Goal: Task Accomplishment & Management: Complete application form

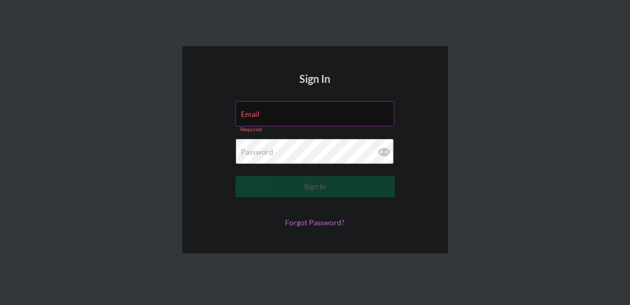
click at [260, 115] on label "Email" at bounding box center [250, 114] width 19 height 9
click at [305, 115] on input "Email" at bounding box center [314, 114] width 159 height 26
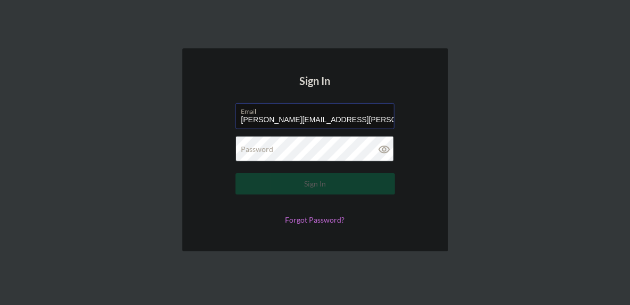
type input "[PERSON_NAME][EMAIL_ADDRESS][PERSON_NAME][DOMAIN_NAME]"
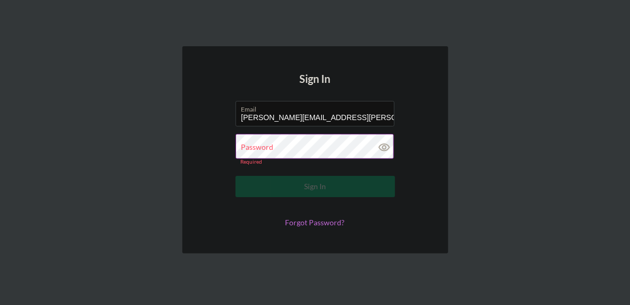
click at [386, 151] on icon at bounding box center [384, 147] width 27 height 27
click at [271, 150] on label "Password" at bounding box center [257, 147] width 32 height 9
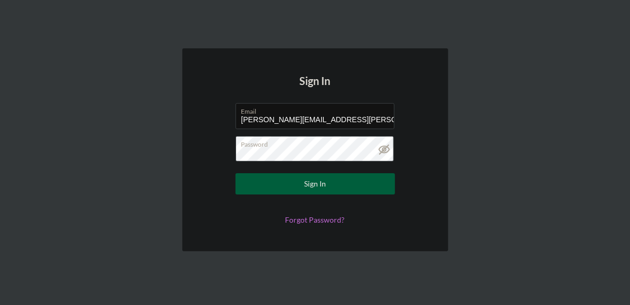
click at [294, 185] on button "Sign In" at bounding box center [314, 183] width 159 height 21
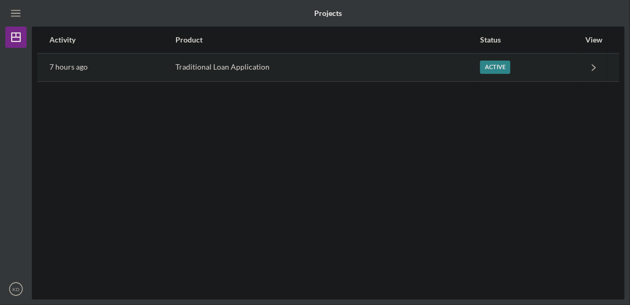
click at [222, 70] on div "Traditional Loan Application" at bounding box center [326, 67] width 303 height 27
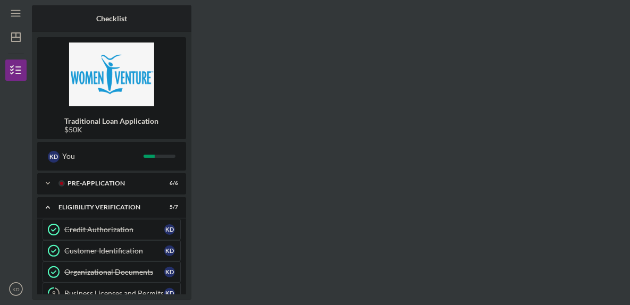
click at [362, 181] on div "Checklist Traditional Loan Application $50K K D You Icon/Expander Pre-Applicati…" at bounding box center [328, 152] width 593 height 294
click at [15, 11] on icon "Icon/Menu" at bounding box center [16, 14] width 24 height 24
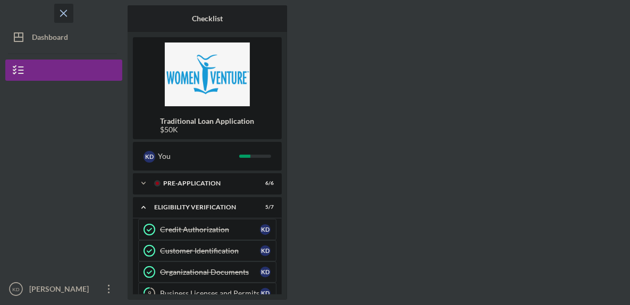
click at [64, 12] on icon "Icon/Menu Close" at bounding box center [64, 14] width 24 height 24
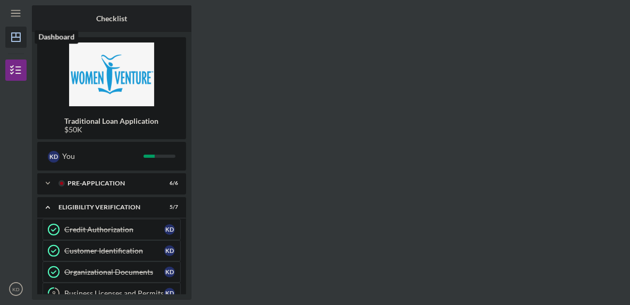
click at [15, 37] on line "button" at bounding box center [16, 37] width 9 height 0
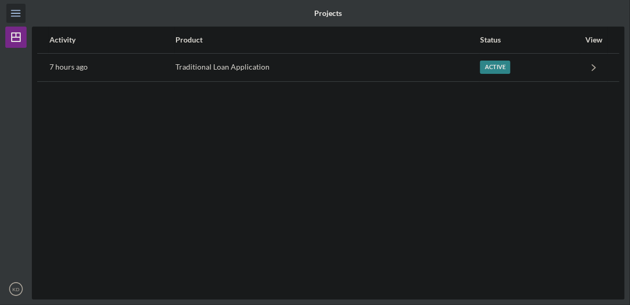
click at [16, 12] on icon "Icon/Menu" at bounding box center [16, 14] width 24 height 24
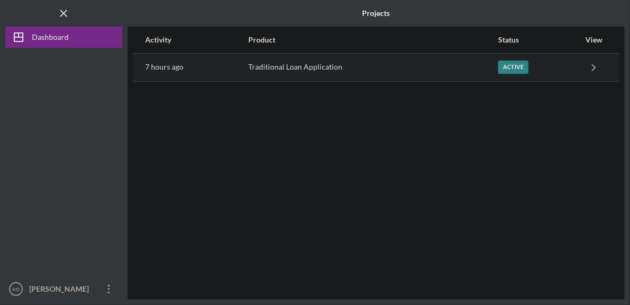
click at [182, 66] on time "7 hours ago" at bounding box center [164, 67] width 38 height 9
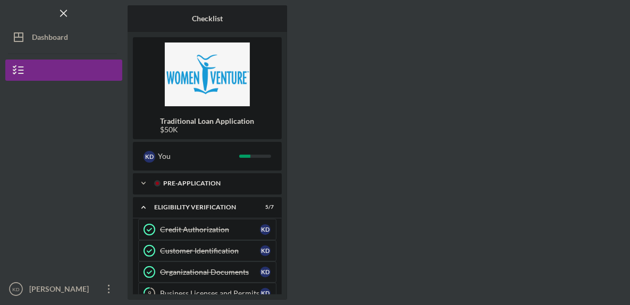
click at [142, 183] on polyline at bounding box center [143, 183] width 3 height 2
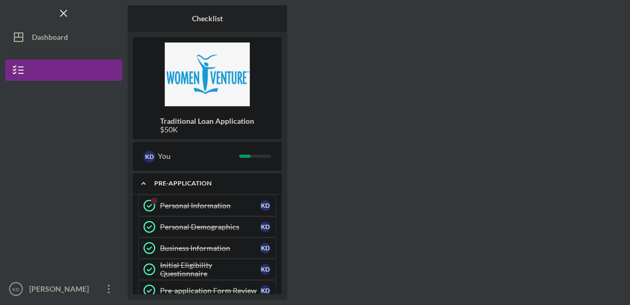
click at [140, 182] on icon "Icon/Expander" at bounding box center [143, 183] width 21 height 21
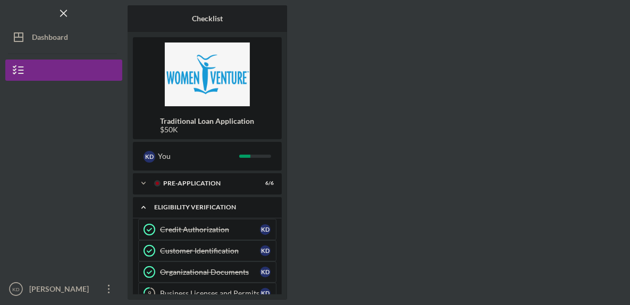
click at [141, 209] on icon "Icon/Expander" at bounding box center [143, 207] width 21 height 21
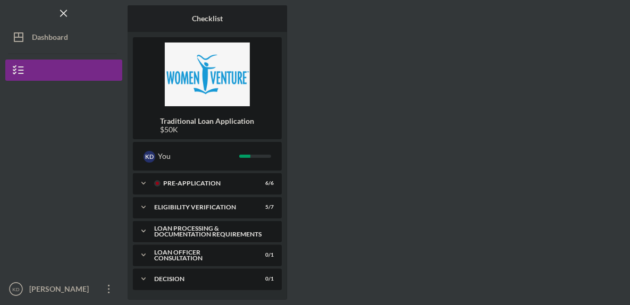
click at [183, 229] on div "Loan Processing & Documentation Requirements" at bounding box center [211, 231] width 114 height 12
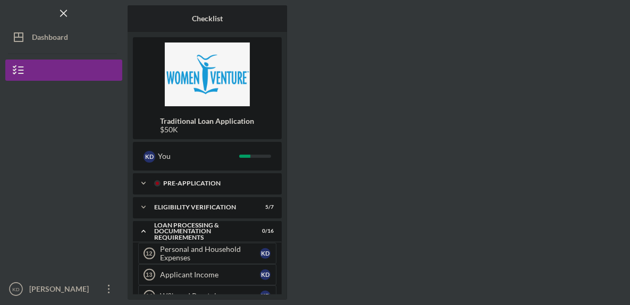
click at [145, 183] on polyline at bounding box center [143, 183] width 3 height 2
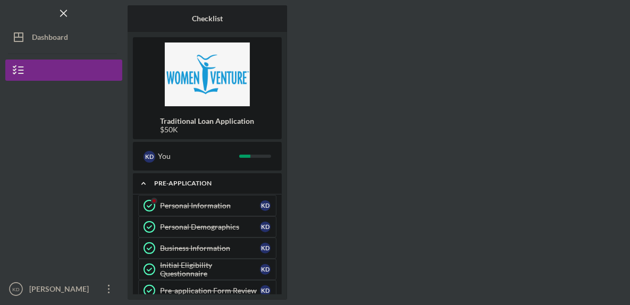
click at [145, 183] on icon "Icon/Expander" at bounding box center [143, 183] width 21 height 21
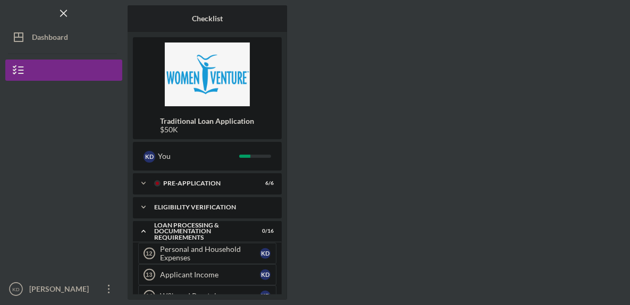
click at [144, 206] on polyline at bounding box center [143, 207] width 3 height 2
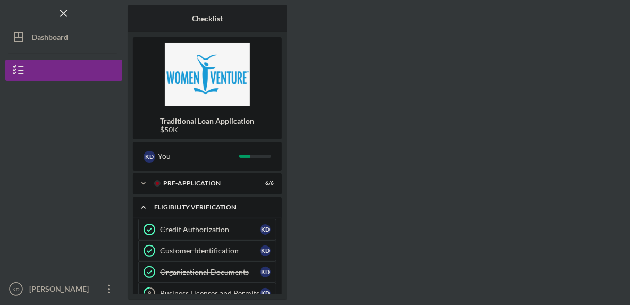
click at [144, 206] on icon "Icon/Expander" at bounding box center [143, 207] width 21 height 21
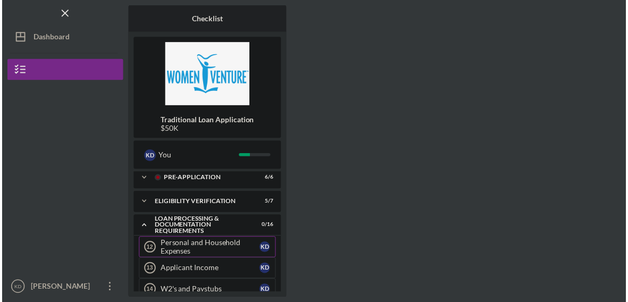
scroll to position [3, 0]
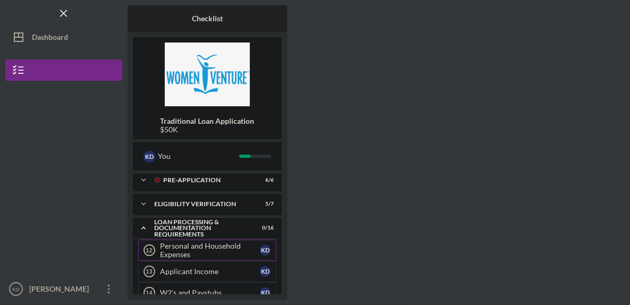
click at [181, 251] on div "Personal and Household Expenses" at bounding box center [210, 250] width 100 height 17
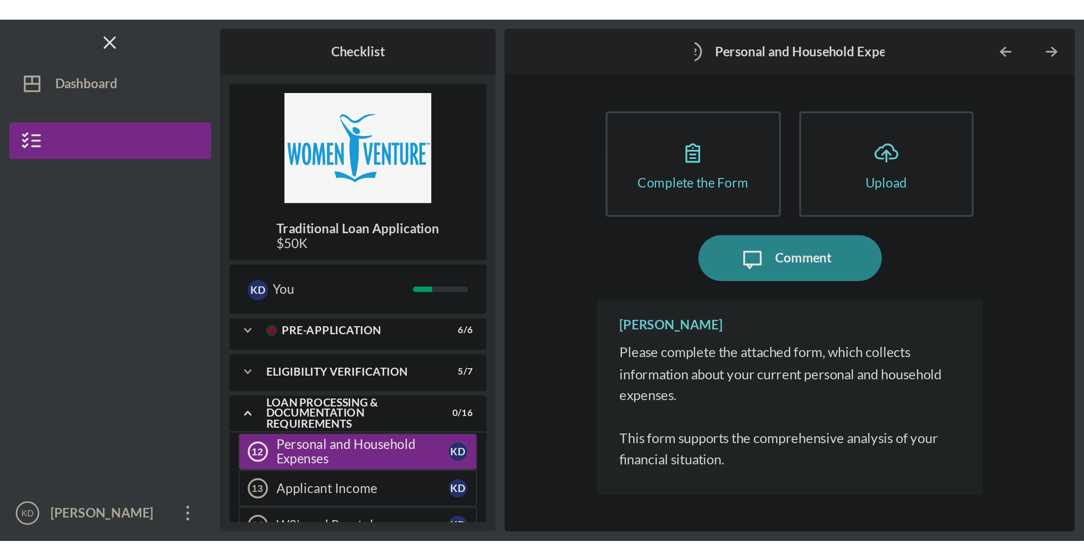
scroll to position [3, 0]
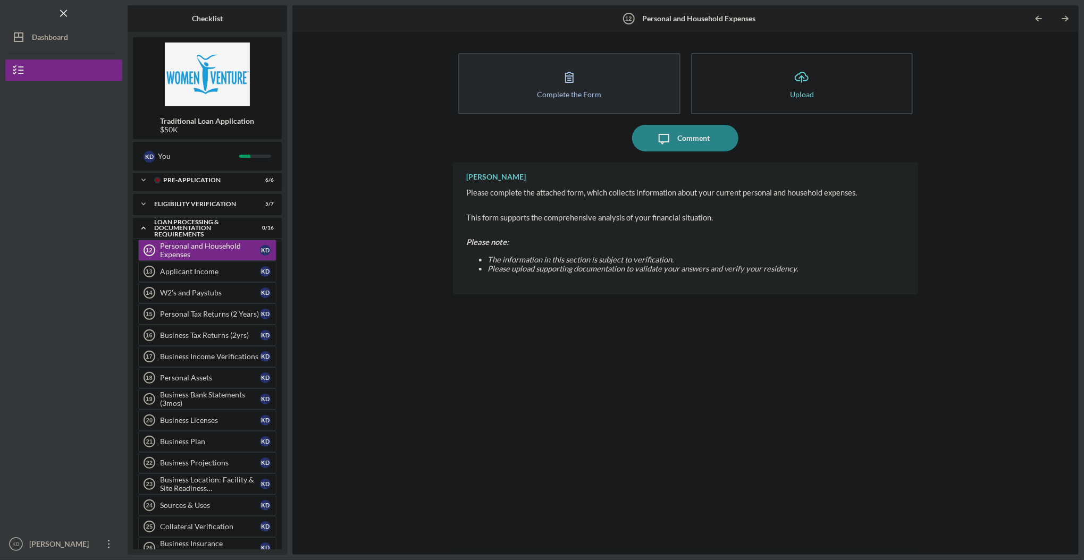
click at [567, 74] on icon "button" at bounding box center [569, 77] width 27 height 27
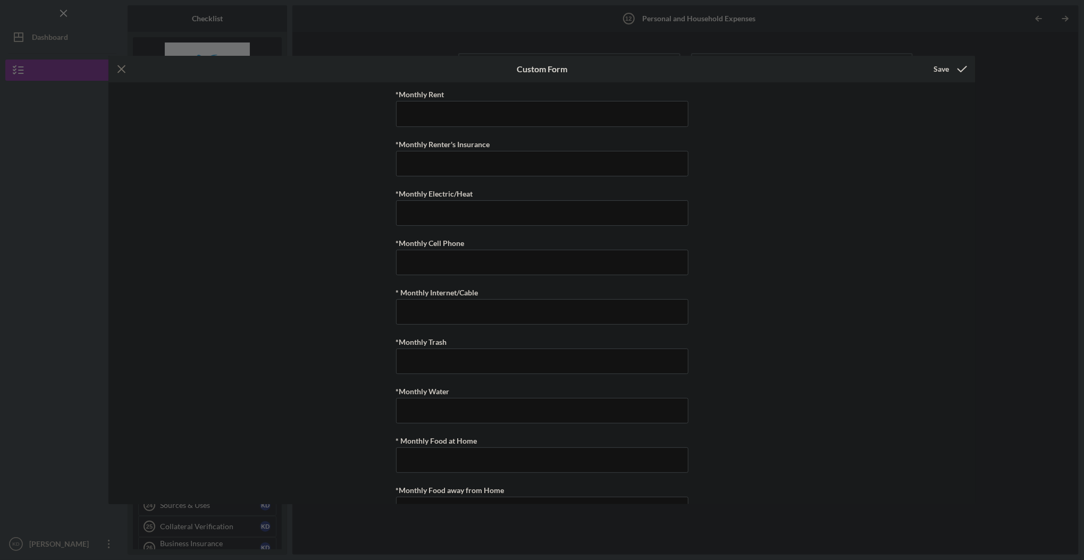
click at [124, 68] on icon "Icon/Menu Close" at bounding box center [121, 69] width 27 height 27
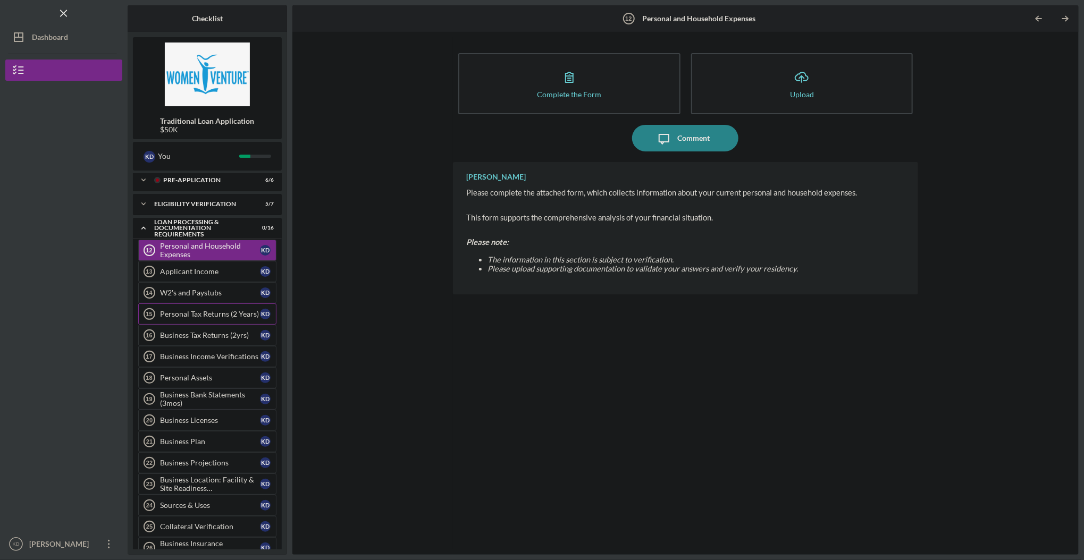
click at [200, 305] on div "Personal Tax Returns (2 Years)" at bounding box center [210, 314] width 100 height 9
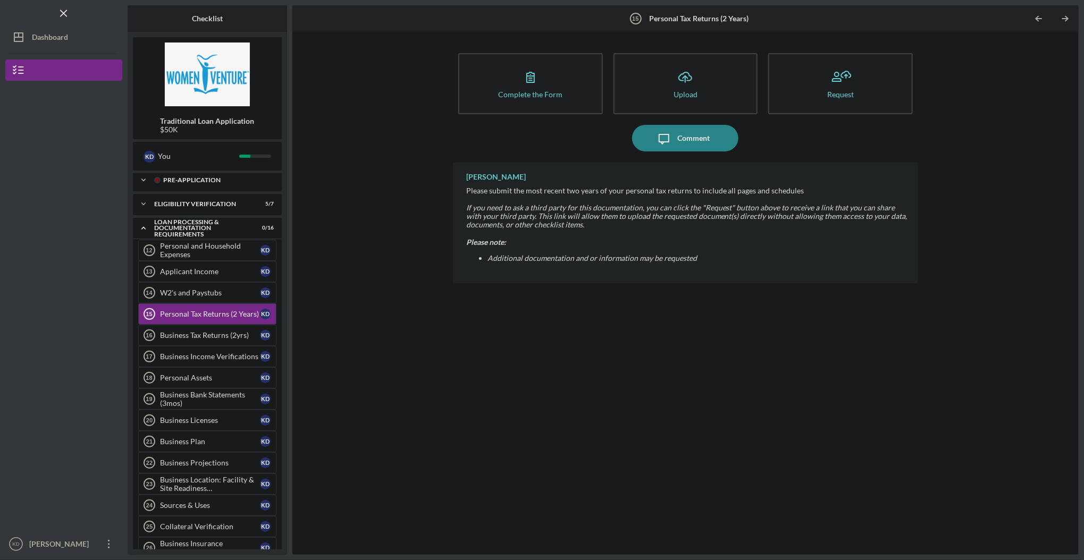
click at [142, 179] on icon "Icon/Expander" at bounding box center [143, 180] width 21 height 21
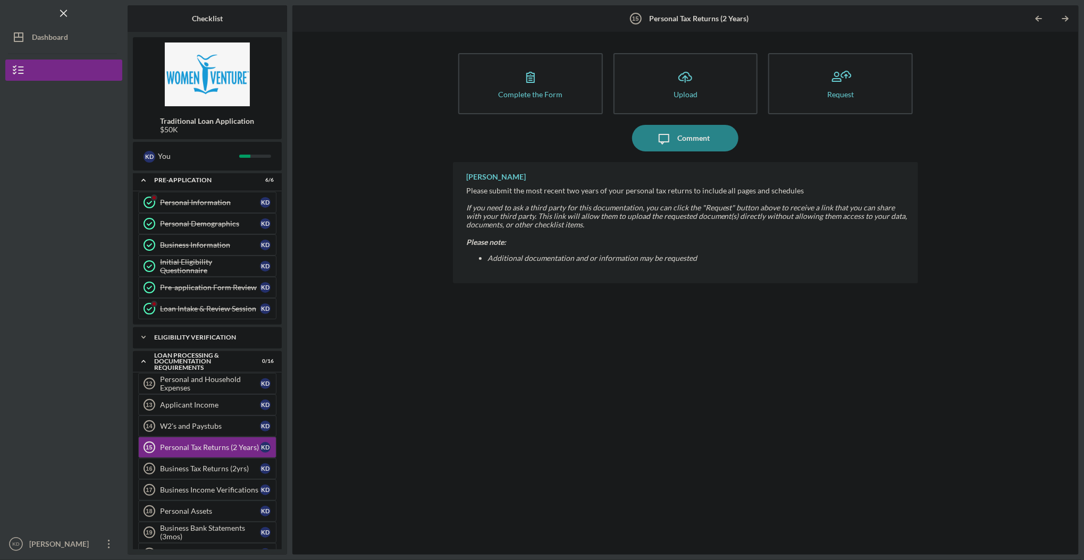
click at [145, 305] on icon "Icon/Expander" at bounding box center [143, 337] width 21 height 21
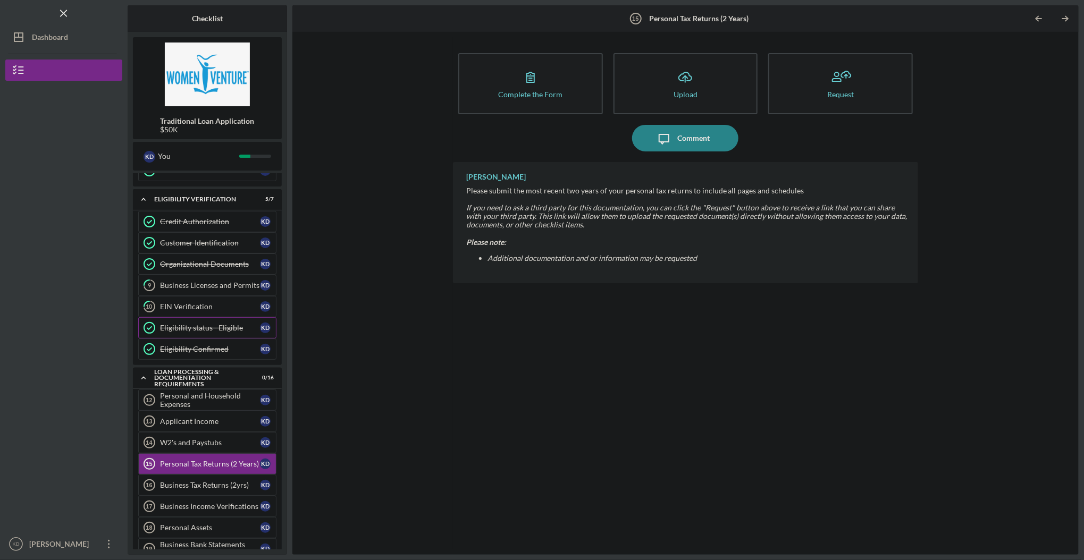
scroll to position [142, 0]
click at [180, 301] on div "EIN Verification" at bounding box center [210, 305] width 100 height 9
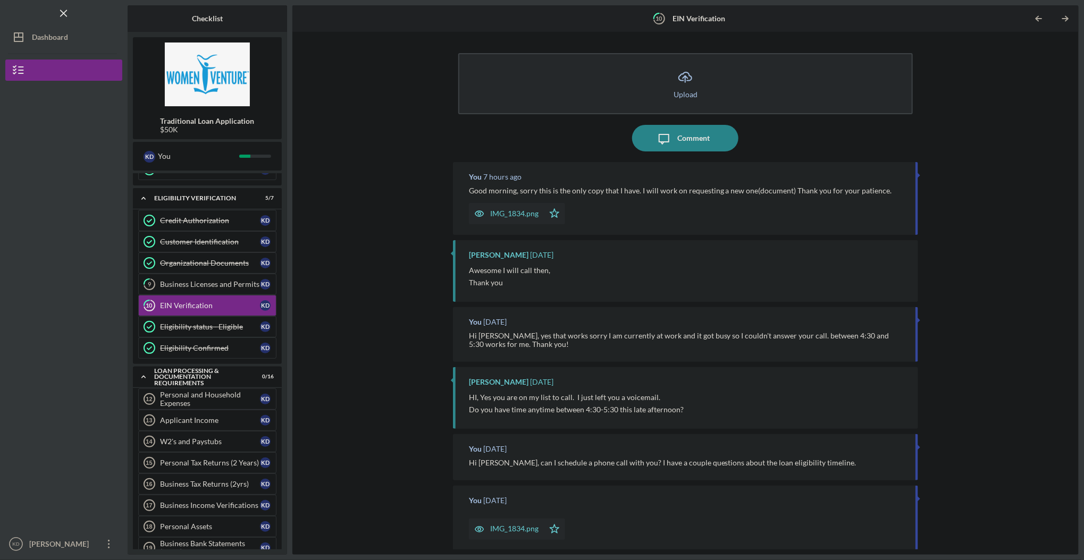
click at [629, 75] on icon "Icon/Upload" at bounding box center [685, 77] width 27 height 27
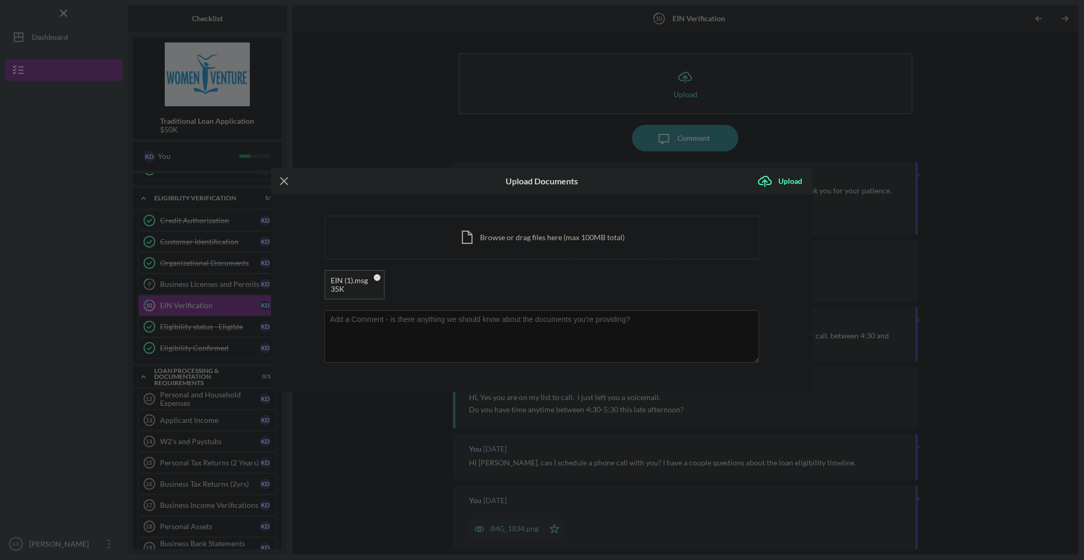
click at [173, 305] on div "Icon/Menu Close Upload Documents Icon/Upload Upload You're uploading documents …" at bounding box center [542, 280] width 1084 height 560
click at [197, 305] on div "Icon/Menu Close Upload Documents Icon/Upload Upload You're uploading documents …" at bounding box center [542, 280] width 1084 height 560
click at [629, 178] on icon "Icon/Upload" at bounding box center [765, 181] width 27 height 27
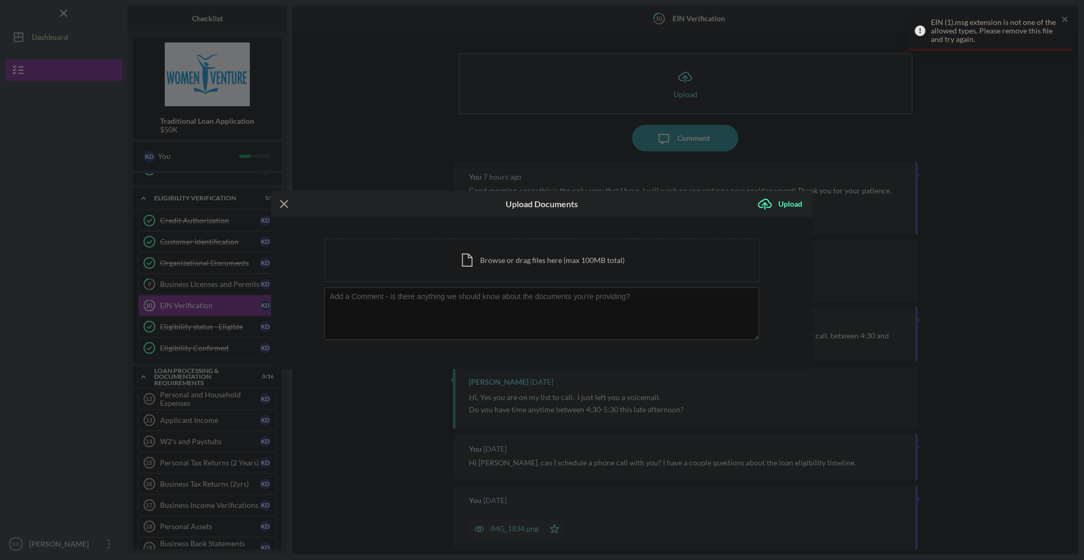
click at [187, 305] on div "Icon/Menu Close Upload Documents Icon/Upload Upload You're uploading documents …" at bounding box center [542, 280] width 1084 height 560
click at [188, 305] on div "Icon/Menu Close Upload Documents Icon/Upload Upload You're uploading documents …" at bounding box center [542, 280] width 1084 height 560
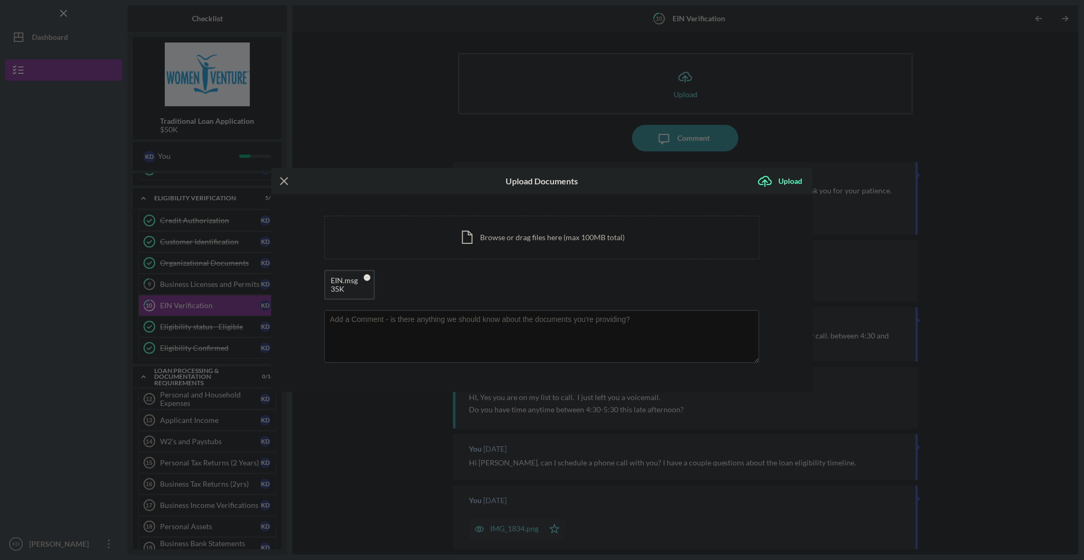
click at [629, 255] on div "Icon/Menu Close Upload Documents Icon/Upload Upload You're uploading documents …" at bounding box center [542, 280] width 1084 height 560
click at [287, 180] on icon "Icon/Menu Close" at bounding box center [284, 181] width 27 height 27
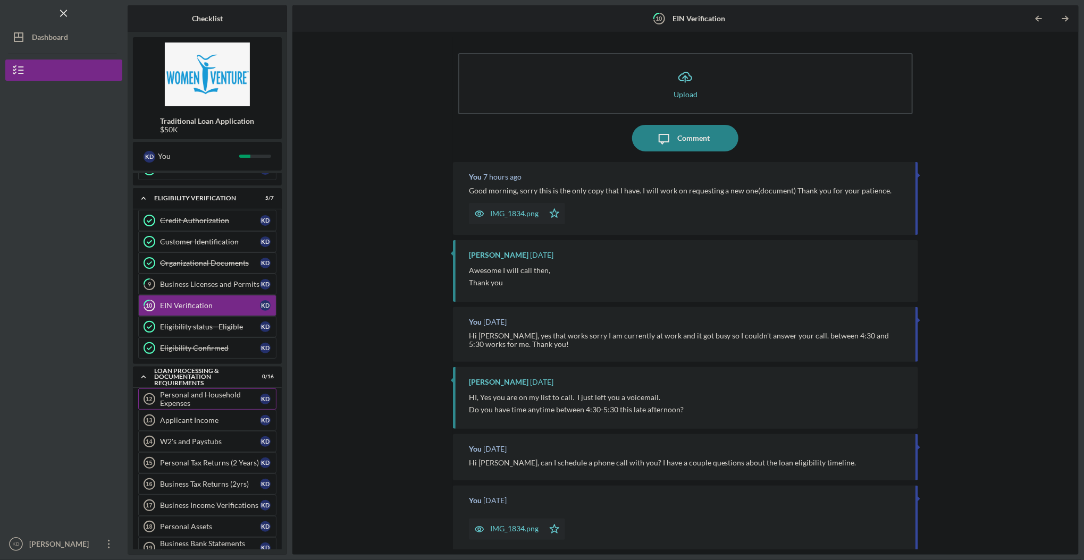
click at [182, 305] on div "Personal and Household Expenses" at bounding box center [210, 399] width 100 height 17
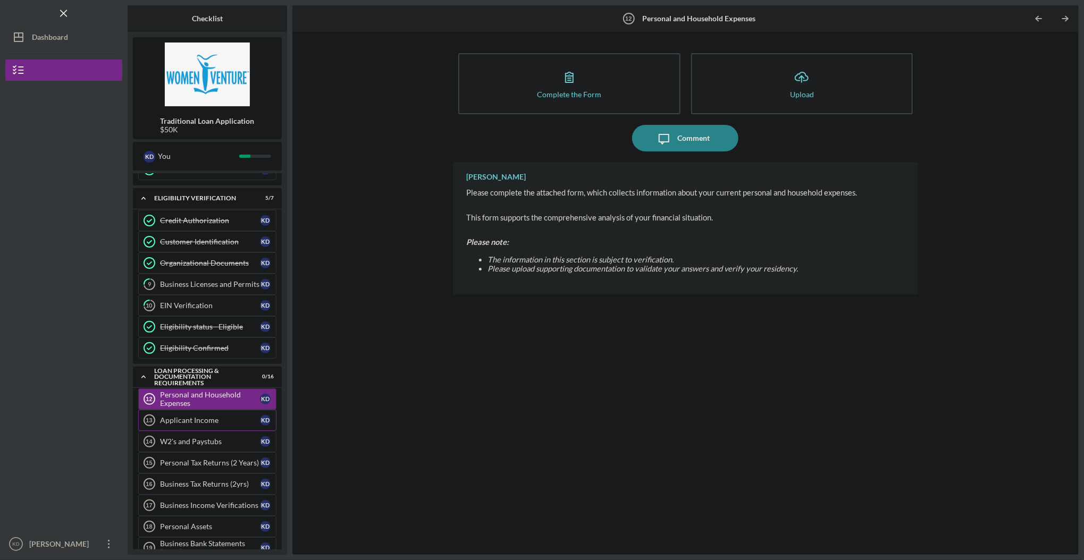
drag, startPoint x: 189, startPoint y: 414, endPoint x: 195, endPoint y: 424, distance: 11.7
click at [189, 305] on div "Applicant Income" at bounding box center [210, 420] width 100 height 9
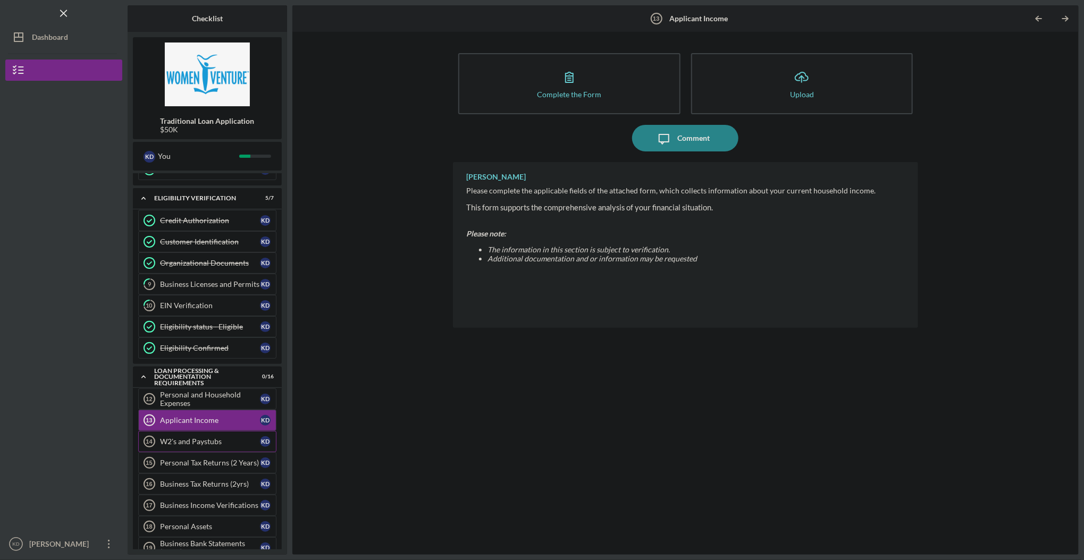
drag, startPoint x: 190, startPoint y: 436, endPoint x: 204, endPoint y: 452, distance: 21.1
click at [191, 305] on div "W2's and Paystubs" at bounding box center [210, 441] width 100 height 9
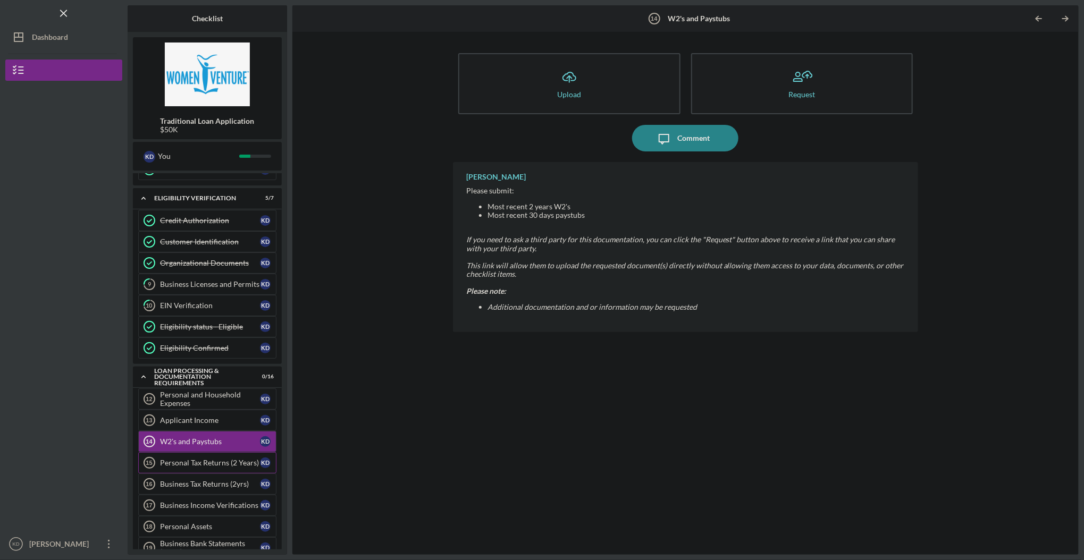
click at [197, 305] on div "Personal Tax Returns (2 Years)" at bounding box center [210, 463] width 100 height 9
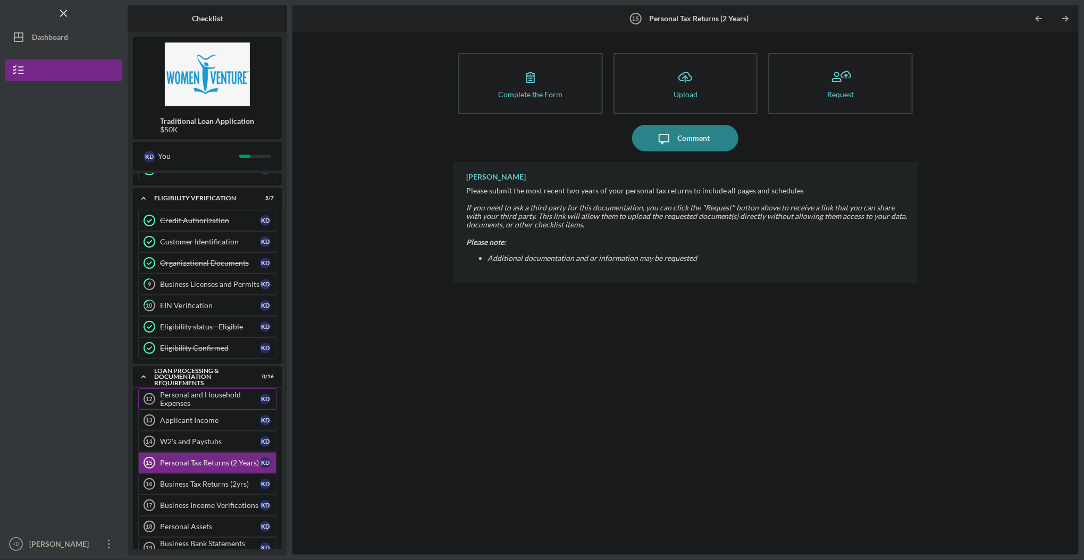
scroll to position [284, 0]
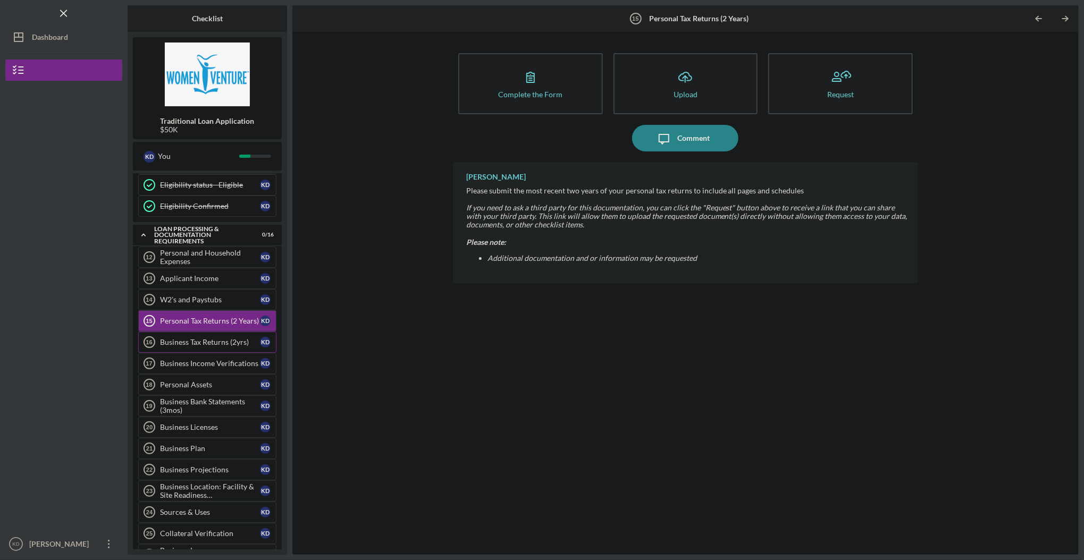
click at [205, 305] on div "Business Tax Returns (2yrs)" at bounding box center [210, 342] width 100 height 9
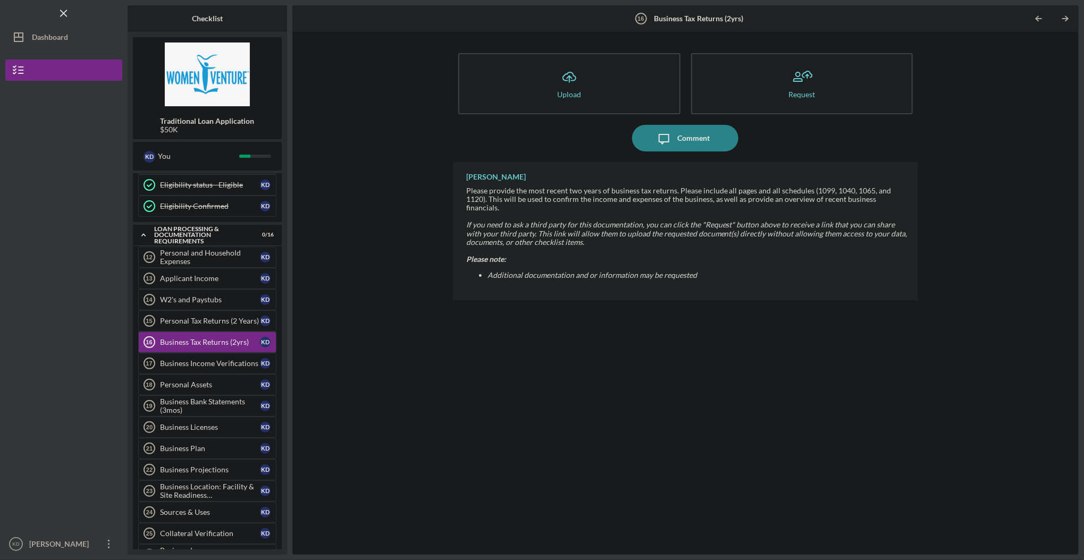
click at [490, 271] on em "Additional documentation and or information may be requested" at bounding box center [591, 275] width 209 height 9
click at [629, 131] on icon "Icon/Message" at bounding box center [664, 138] width 27 height 27
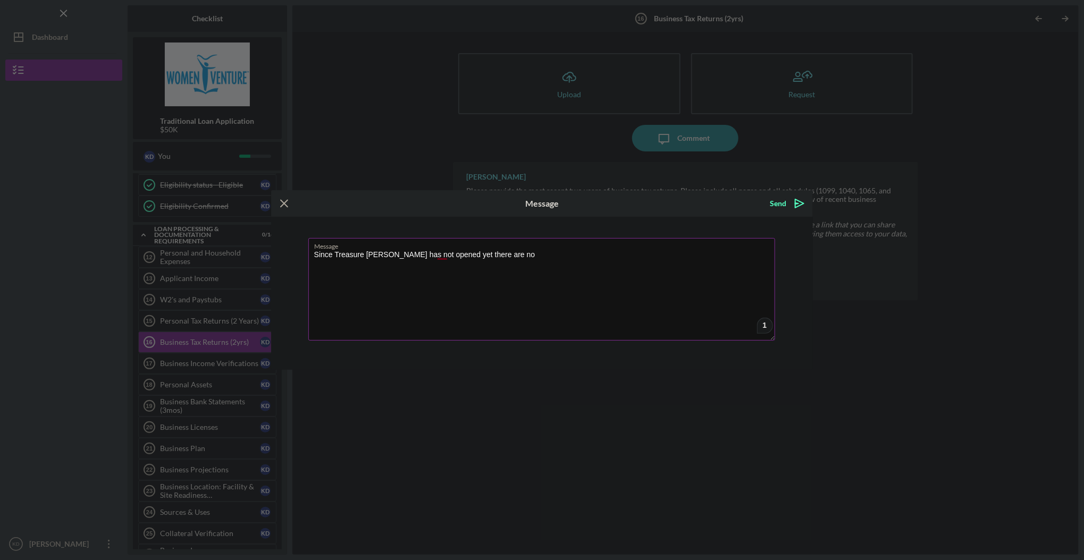
drag, startPoint x: 435, startPoint y: 254, endPoint x: 475, endPoint y: 273, distance: 44.9
click at [435, 255] on textarea "Since Treasure [PERSON_NAME] has not opened yet there are no" at bounding box center [541, 289] width 467 height 103
type textarea "Since Treasure [PERSON_NAME] has not opened and begun operations there has been…"
click at [629, 203] on div "Send" at bounding box center [778, 203] width 16 height 21
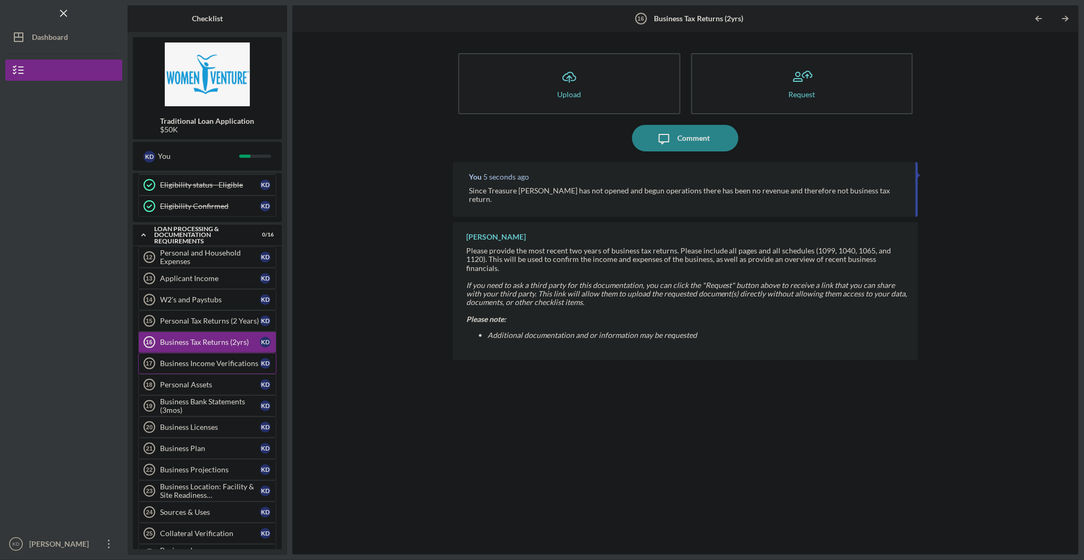
click at [191, 305] on div "Business Income Verifications" at bounding box center [210, 363] width 100 height 9
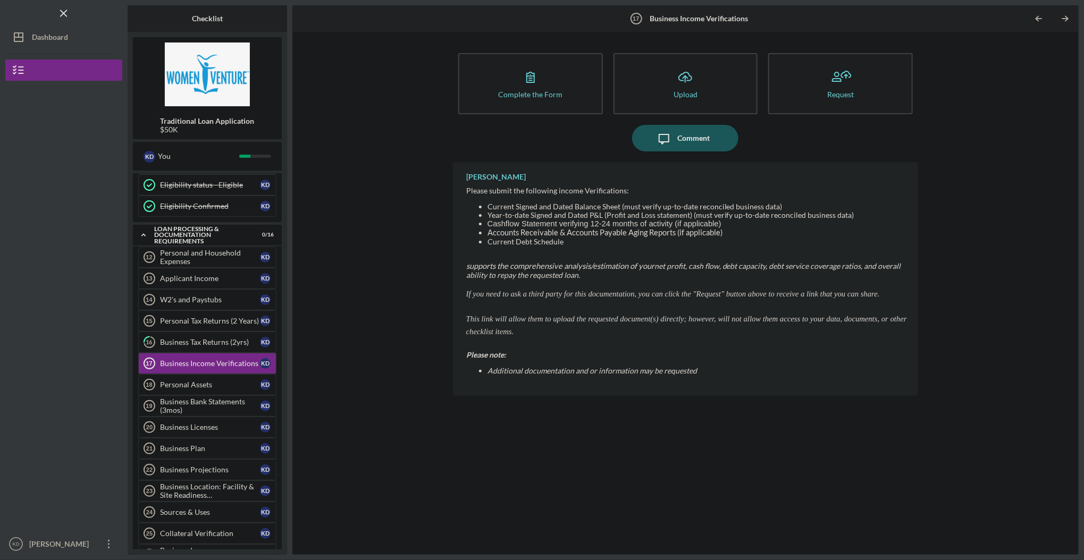
click at [629, 135] on div "Comment" at bounding box center [693, 138] width 32 height 27
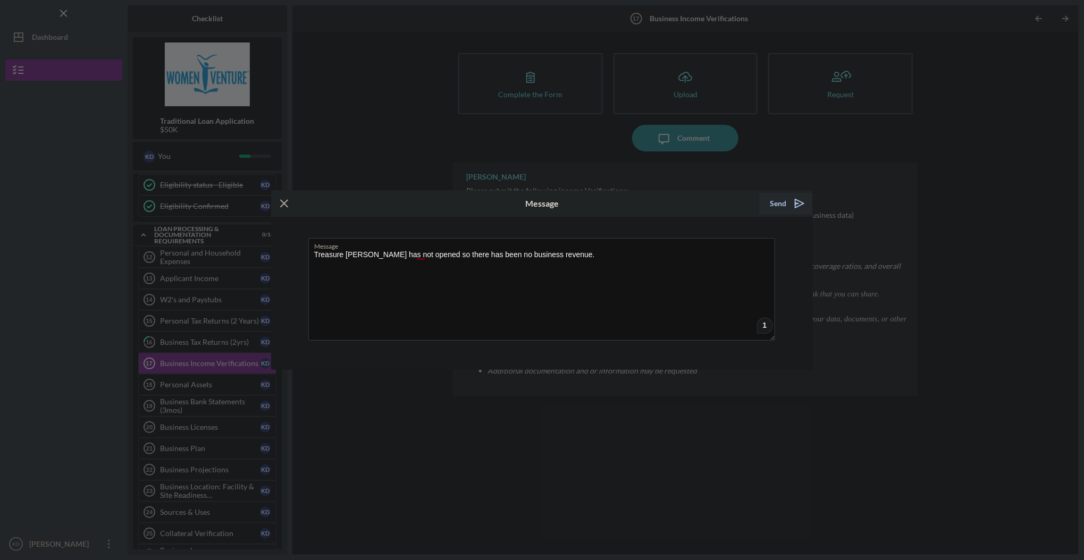
type textarea "Treasure [PERSON_NAME] has not opened so there has been no business revenue."
click at [629, 204] on div "Send" at bounding box center [778, 203] width 16 height 21
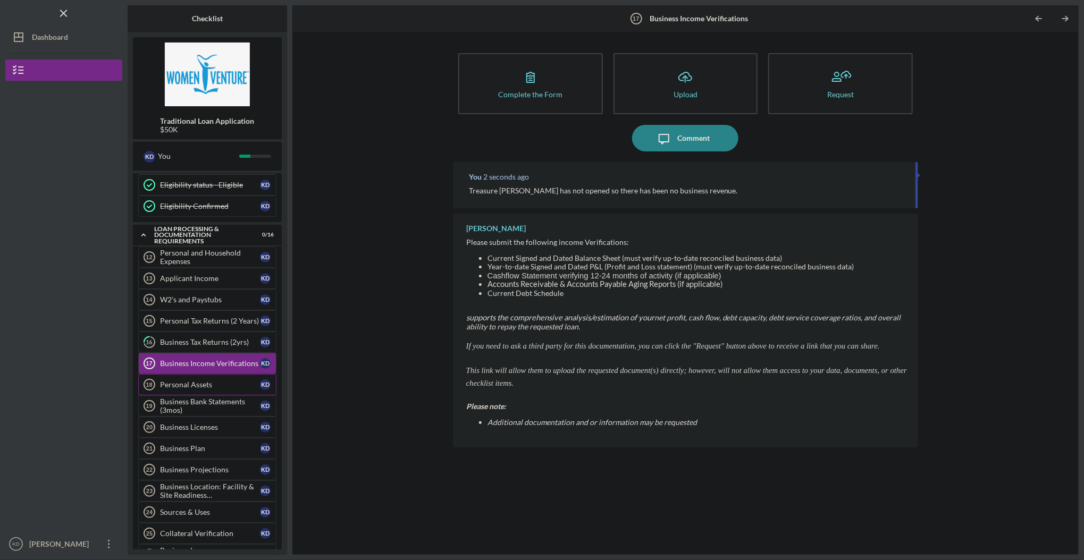
click at [183, 305] on div "Personal Assets" at bounding box center [210, 385] width 100 height 9
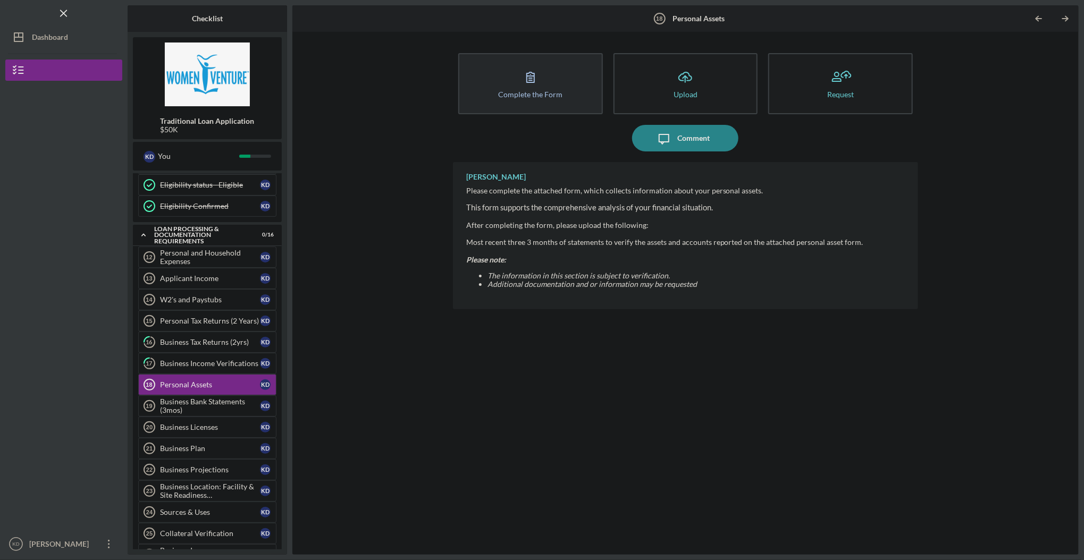
click at [527, 75] on icon "button" at bounding box center [530, 77] width 27 height 27
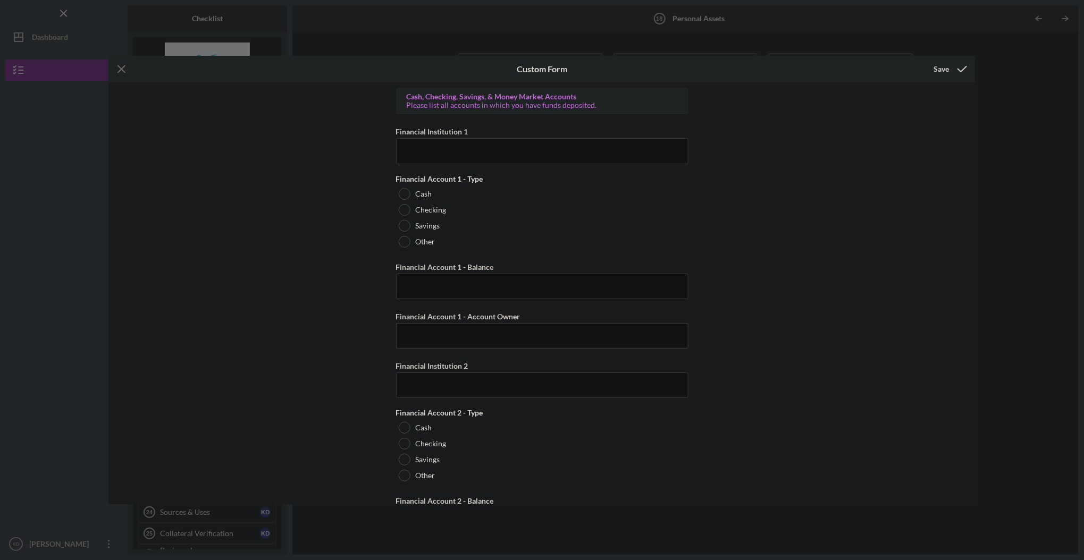
click at [123, 69] on icon "Icon/Menu Close" at bounding box center [121, 69] width 27 height 27
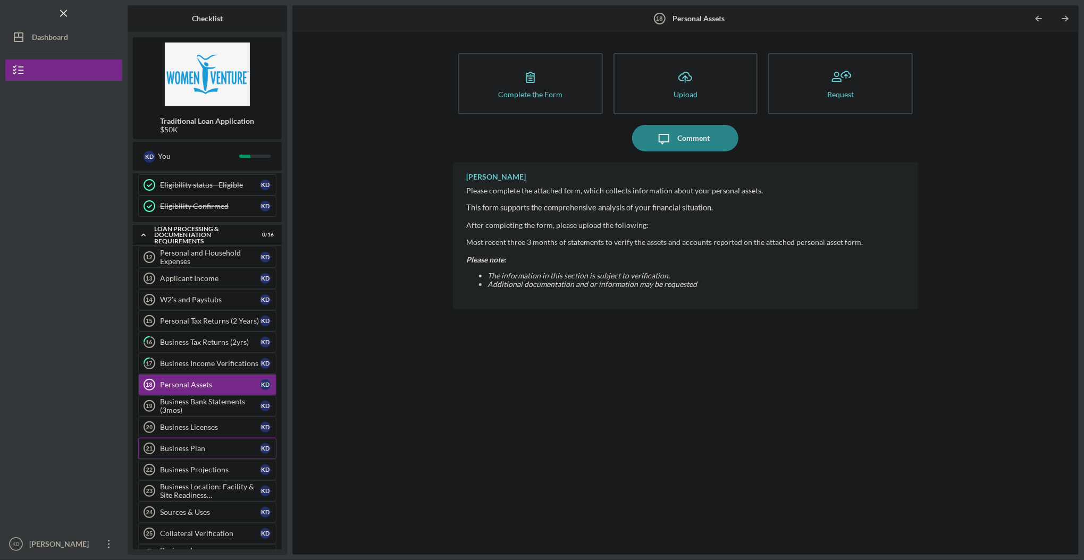
click at [184, 305] on div "Business Plan" at bounding box center [210, 448] width 100 height 9
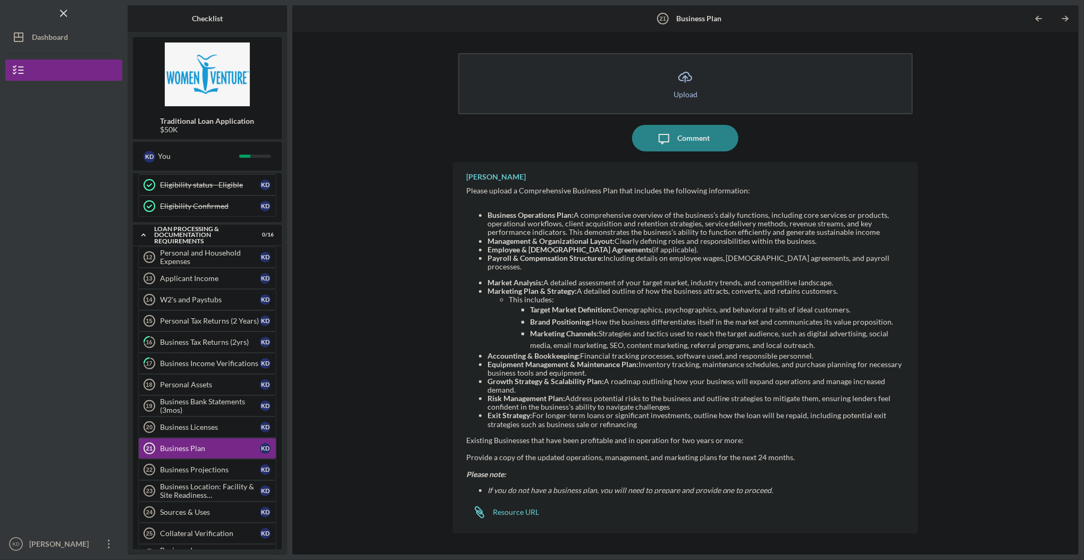
click at [629, 75] on icon "Icon/Upload" at bounding box center [685, 77] width 27 height 27
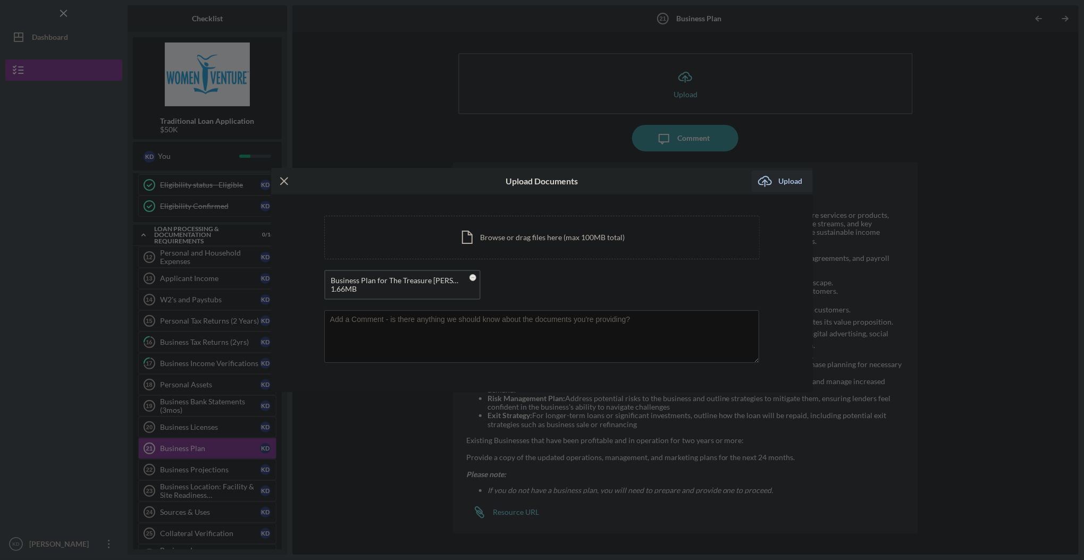
click at [629, 179] on div "Upload" at bounding box center [790, 181] width 24 height 21
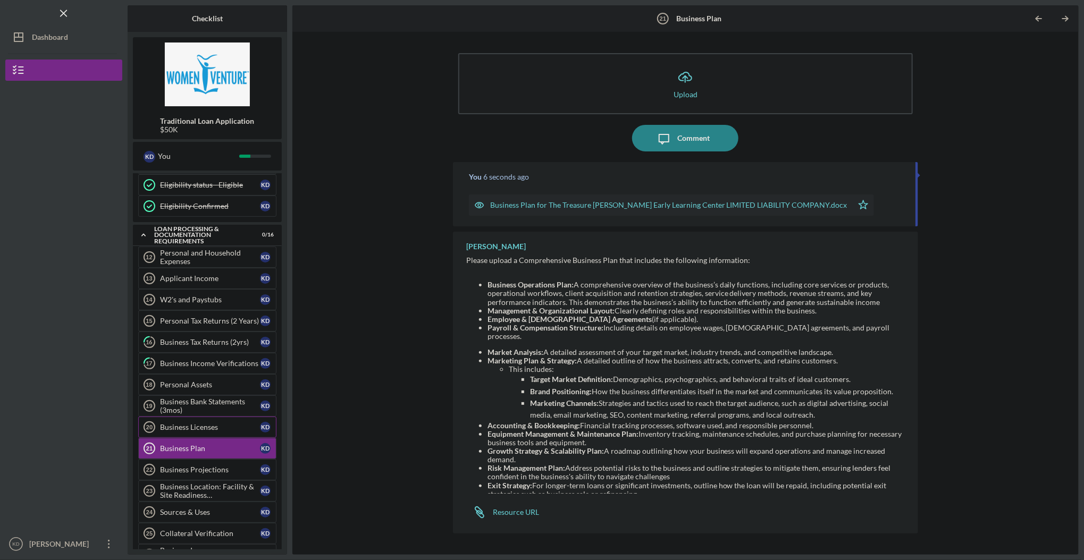
click at [201, 305] on div "Business Licenses" at bounding box center [210, 427] width 100 height 9
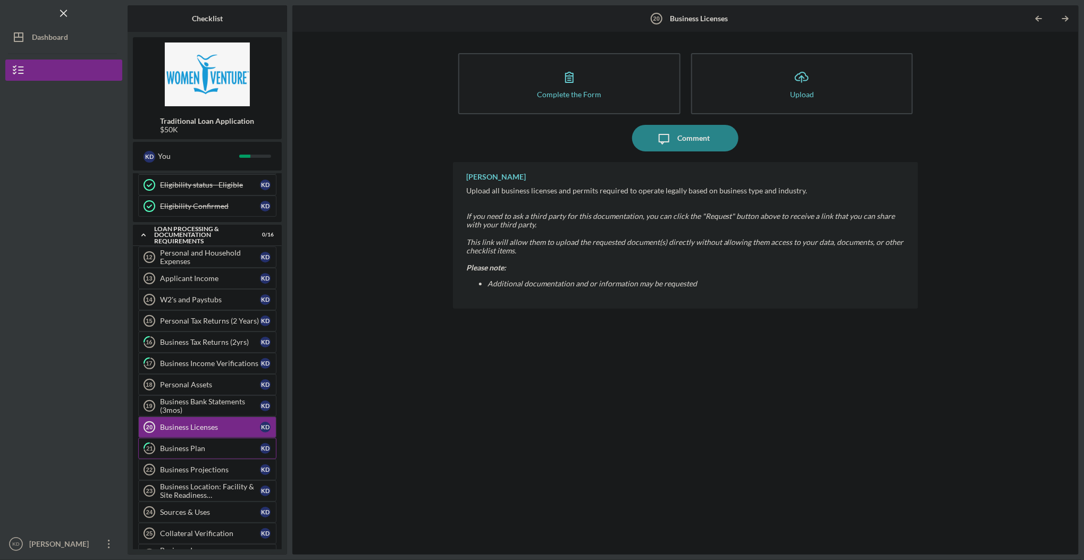
click at [195, 305] on link "21 Business Plan K D" at bounding box center [207, 448] width 138 height 21
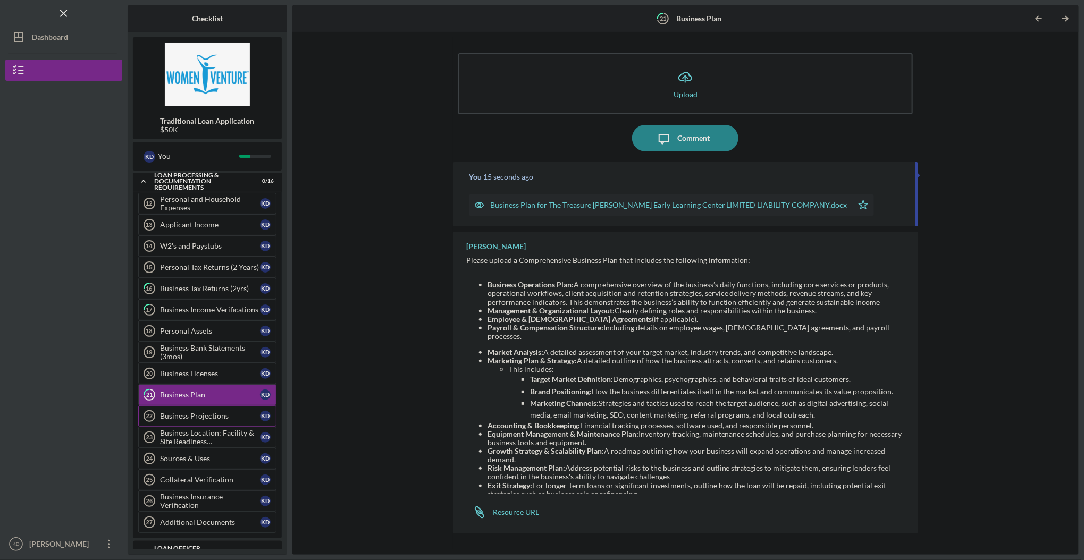
scroll to position [365, 0]
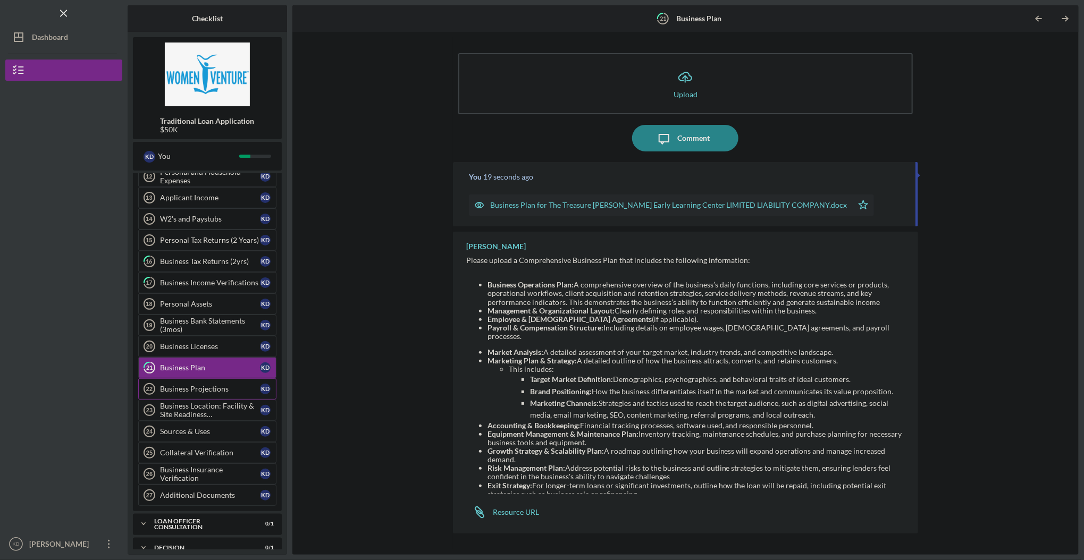
click at [192, 305] on div "Business Projections" at bounding box center [210, 389] width 100 height 9
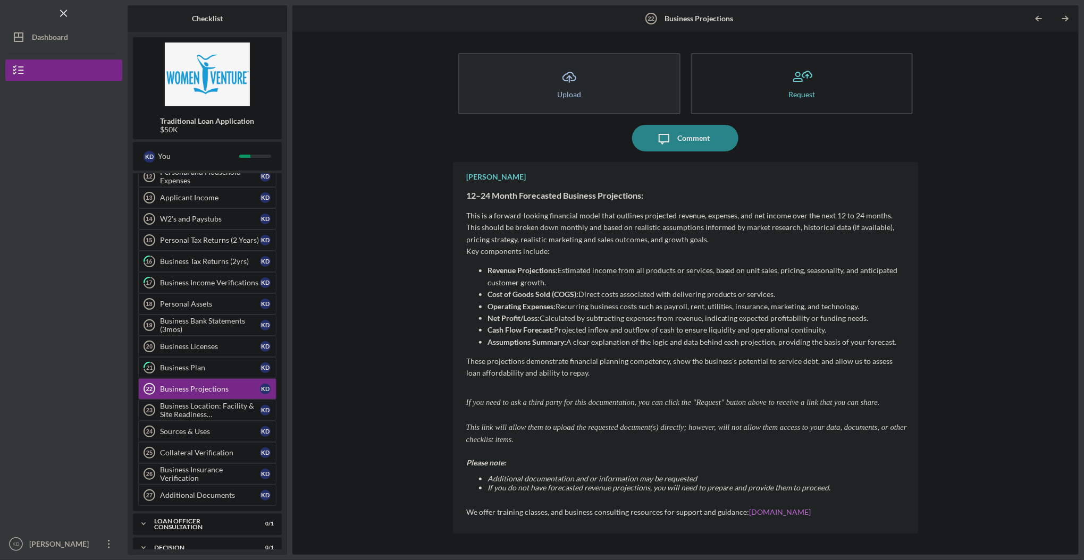
click at [571, 74] on icon "Icon/Upload" at bounding box center [569, 77] width 27 height 27
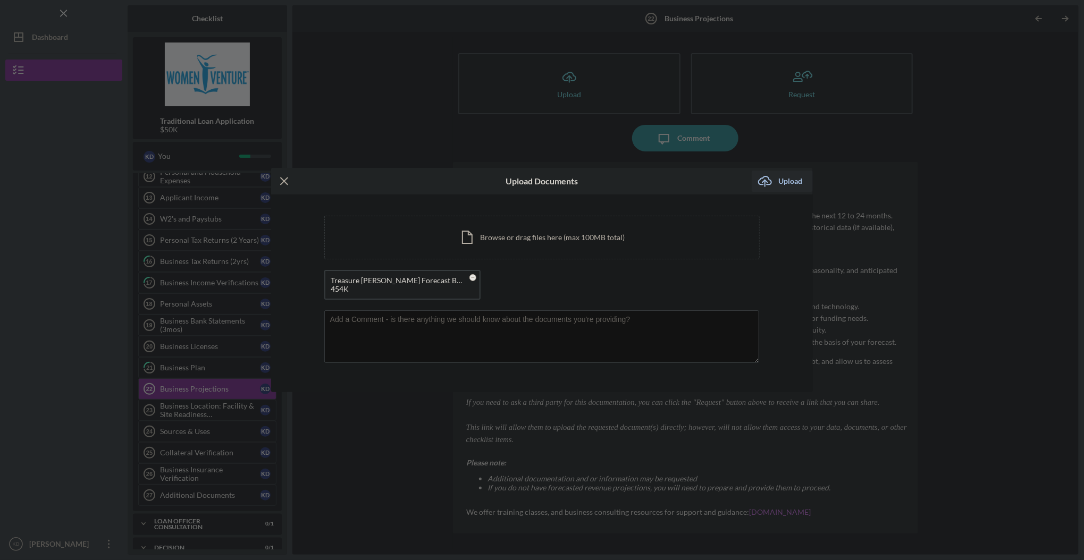
click at [629, 181] on div "Upload" at bounding box center [790, 181] width 24 height 21
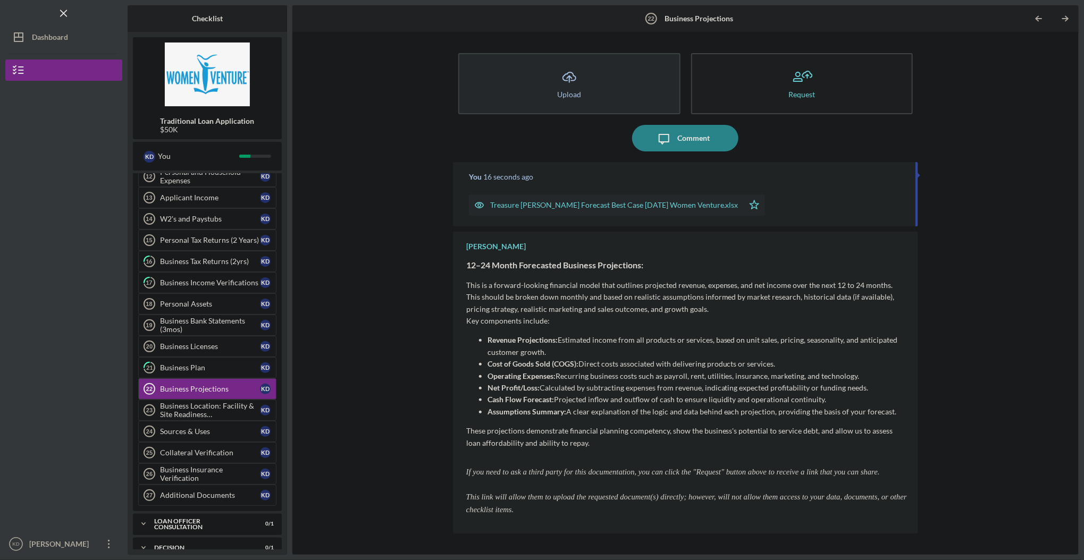
click at [563, 80] on icon "Icon/Upload" at bounding box center [569, 77] width 27 height 27
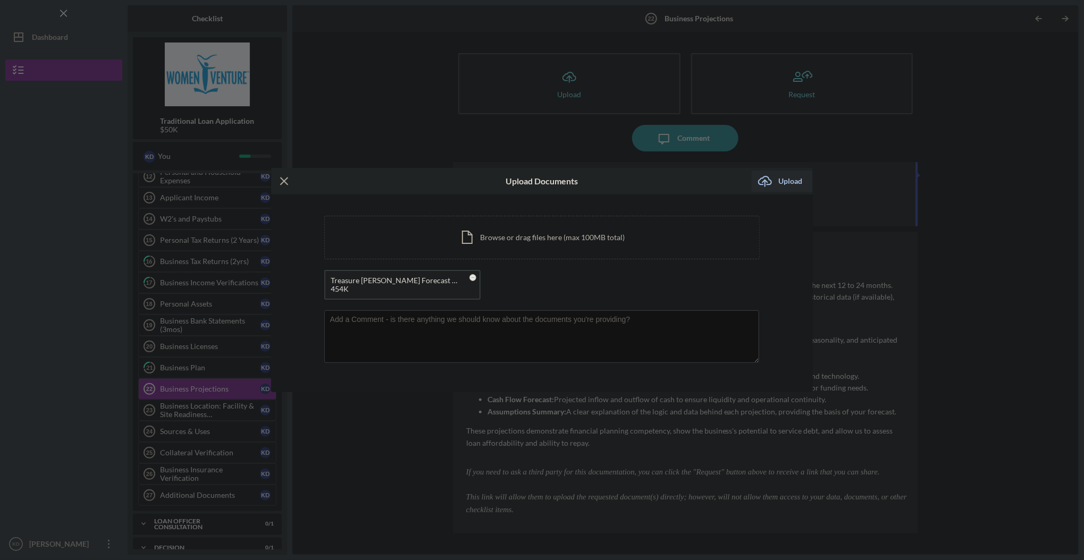
click at [629, 178] on div "Upload" at bounding box center [790, 181] width 24 height 21
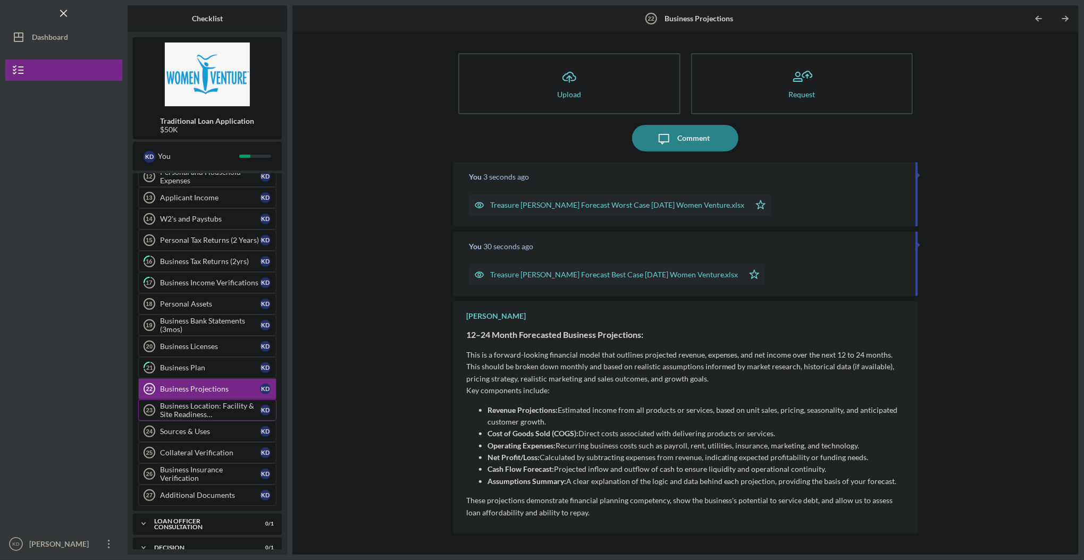
click at [189, 305] on div "Business Location: Facility & Site Readiness Documentation" at bounding box center [210, 410] width 100 height 17
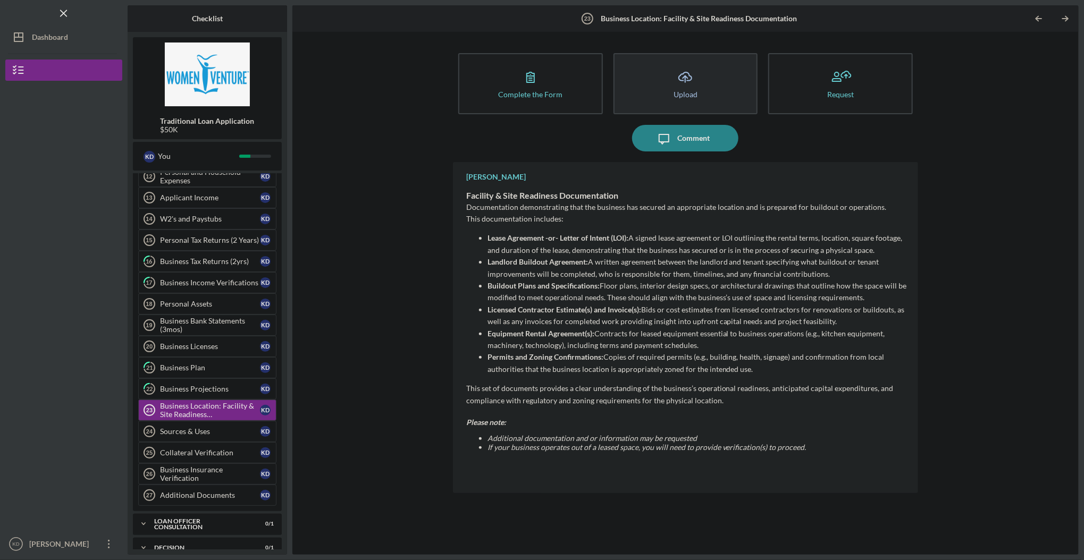
click at [629, 76] on icon "Icon/Upload" at bounding box center [685, 77] width 27 height 27
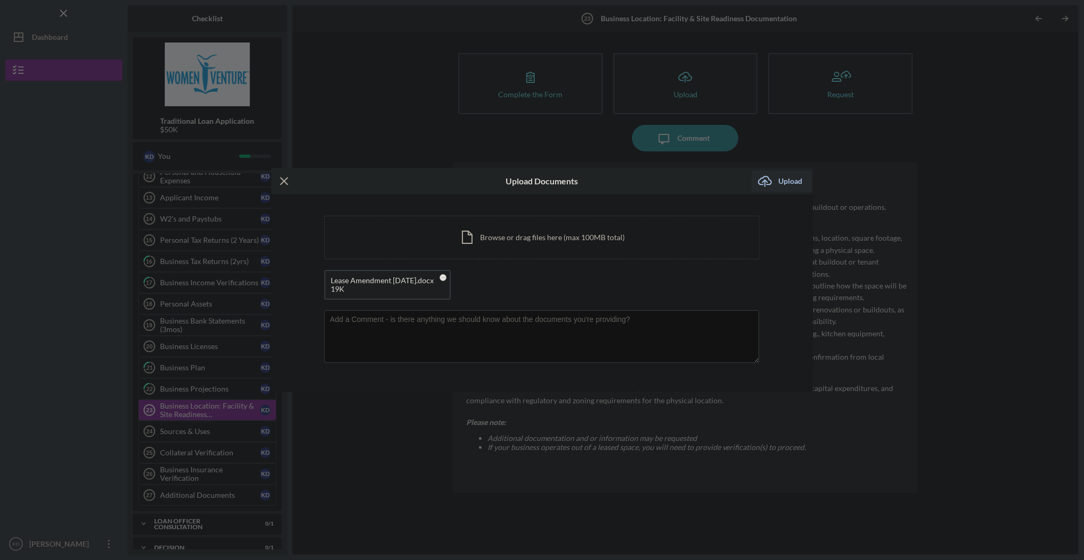
click at [629, 175] on div "Upload" at bounding box center [790, 181] width 24 height 21
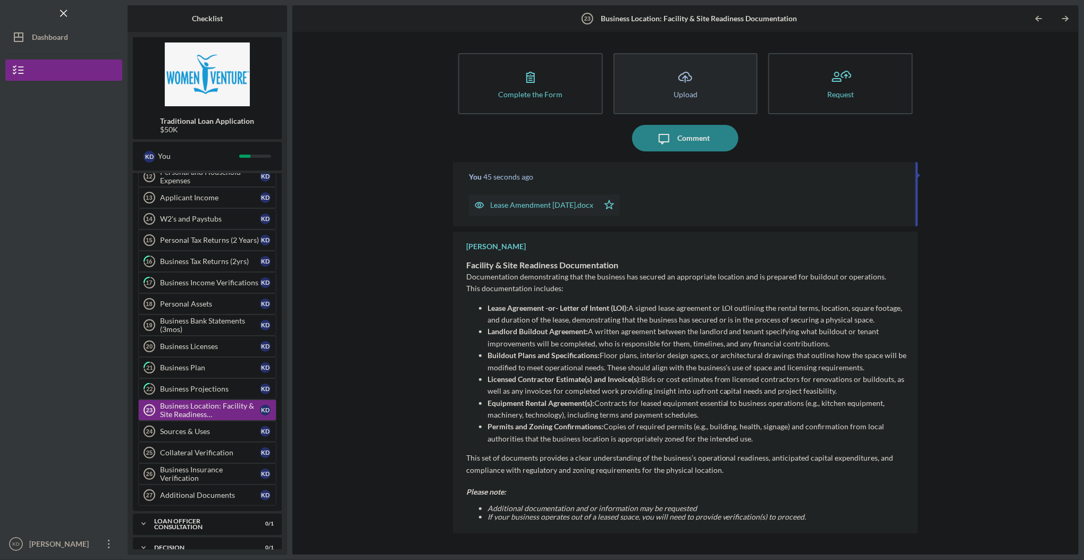
click at [629, 83] on icon "Icon/Upload" at bounding box center [685, 77] width 27 height 27
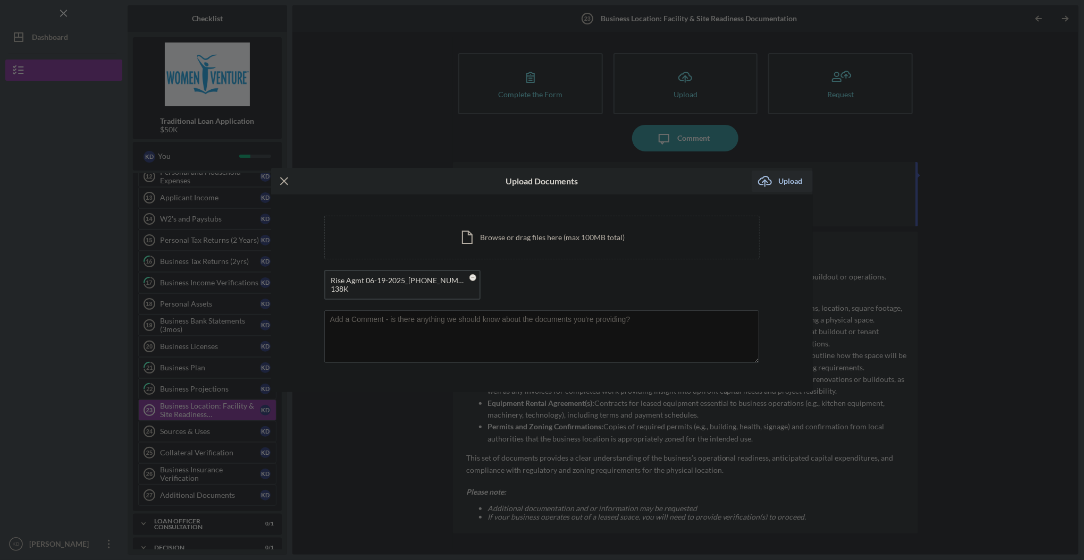
click at [629, 180] on div "Upload" at bounding box center [790, 181] width 24 height 21
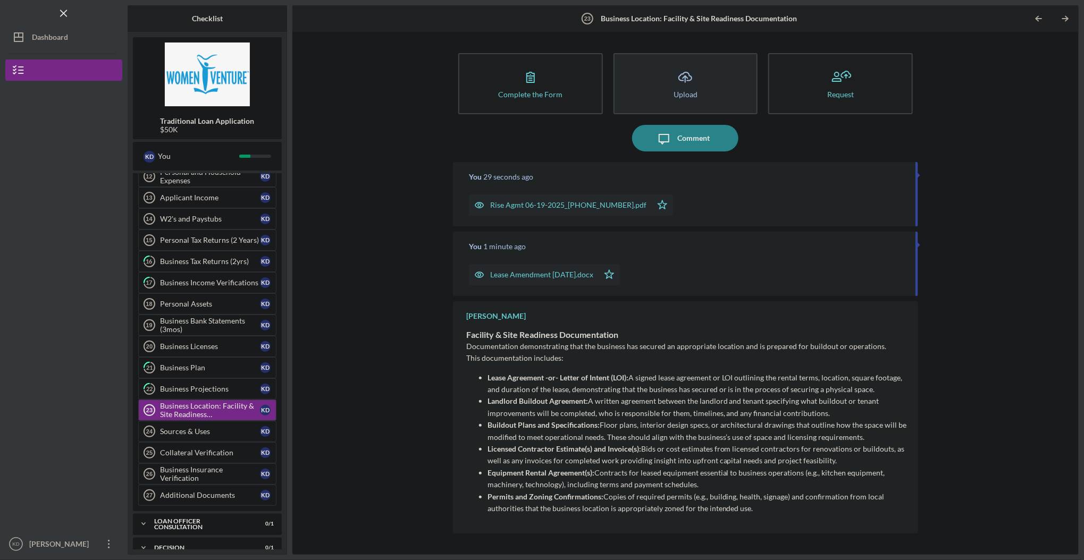
click at [629, 78] on button "Icon/Upload Upload" at bounding box center [685, 83] width 145 height 61
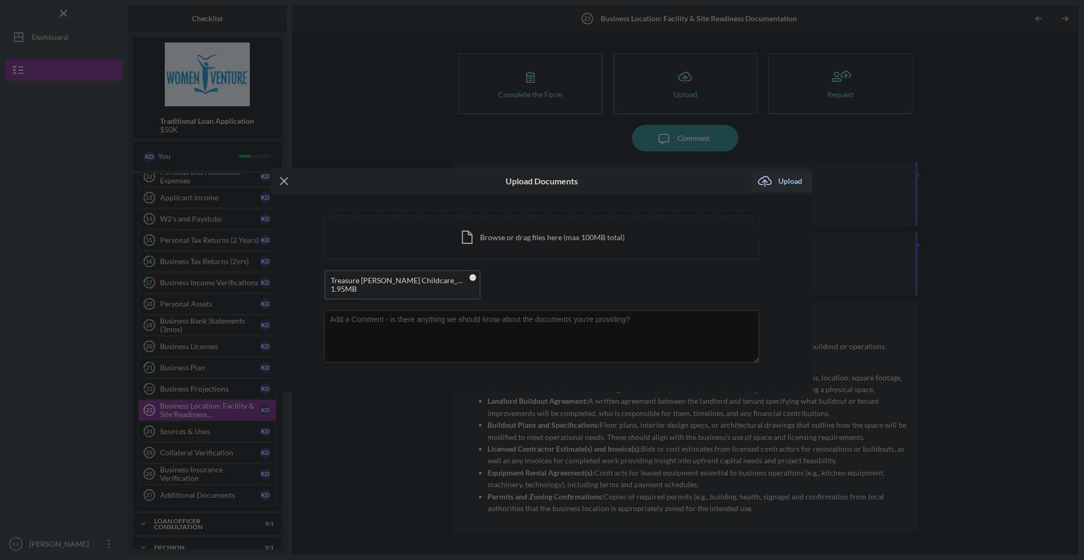
click at [629, 178] on div "Upload" at bounding box center [790, 181] width 24 height 21
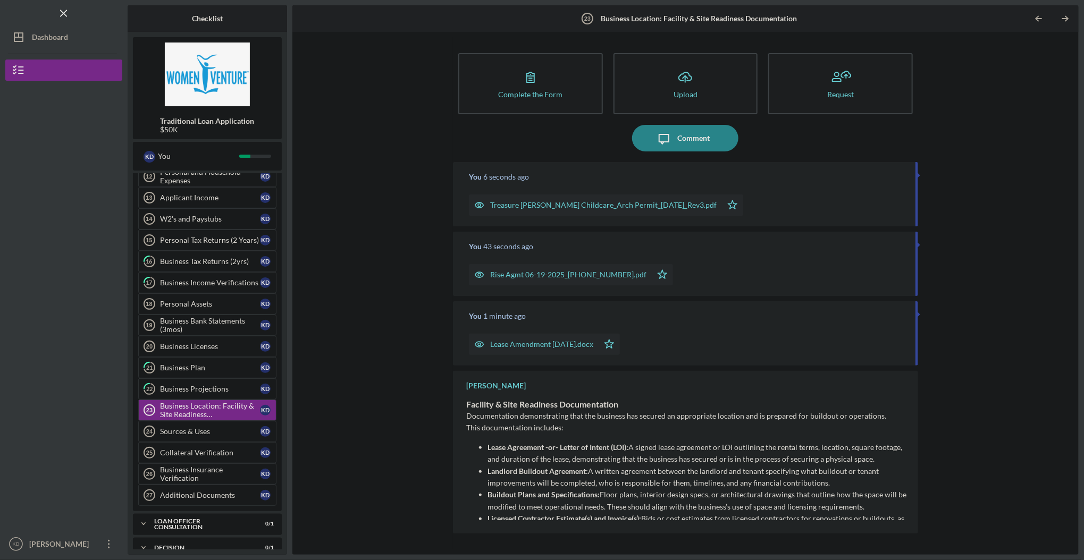
drag, startPoint x: 396, startPoint y: 337, endPoint x: 409, endPoint y: 331, distance: 14.7
click at [398, 305] on div "Complete the Form Form Icon/Upload Upload Request Icon/Message Comment You 6 se…" at bounding box center [685, 293] width 775 height 512
click at [629, 305] on p "Lease Agreement -or- Letter of Intent (LOI): A signed lease agreement or LOI ou…" at bounding box center [697, 454] width 420 height 24
click at [171, 305] on div "Business Projections" at bounding box center [210, 389] width 100 height 9
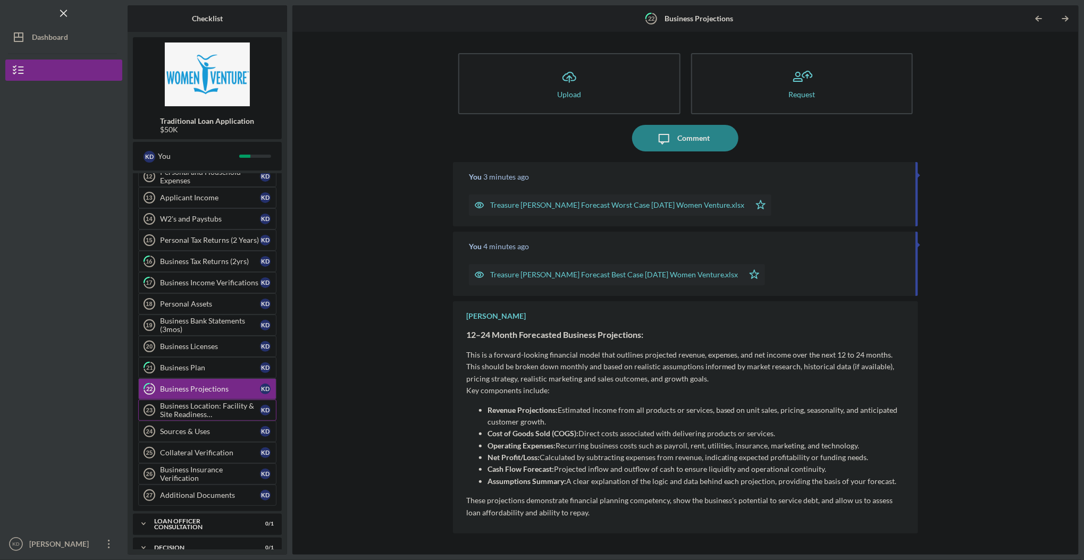
click at [168, 305] on div "Business Location: Facility & Site Readiness Documentation" at bounding box center [210, 410] width 100 height 17
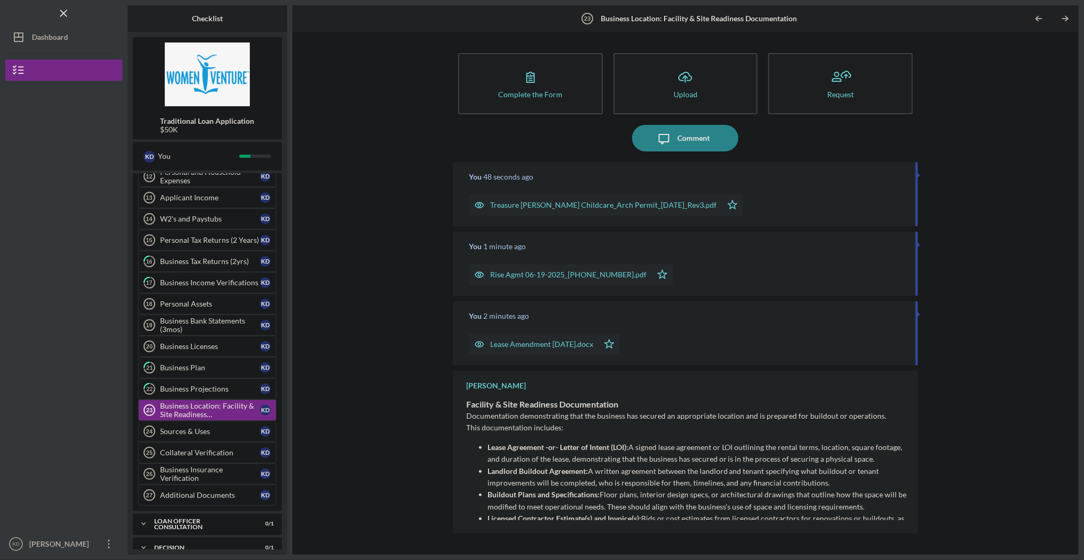
click at [629, 305] on p "Documentation demonstrating that the business has secured an appropriate locati…" at bounding box center [686, 416] width 441 height 12
click at [629, 305] on p "Lease Agreement -or- Letter of Intent (LOI): A signed lease agreement or LOI ou…" at bounding box center [697, 454] width 420 height 24
drag, startPoint x: 792, startPoint y: 463, endPoint x: 788, endPoint y: 466, distance: 5.5
click at [629, 305] on p "Lease Agreement -or- Letter of Intent (LOI): A signed lease agreement or LOI ou…" at bounding box center [697, 454] width 420 height 24
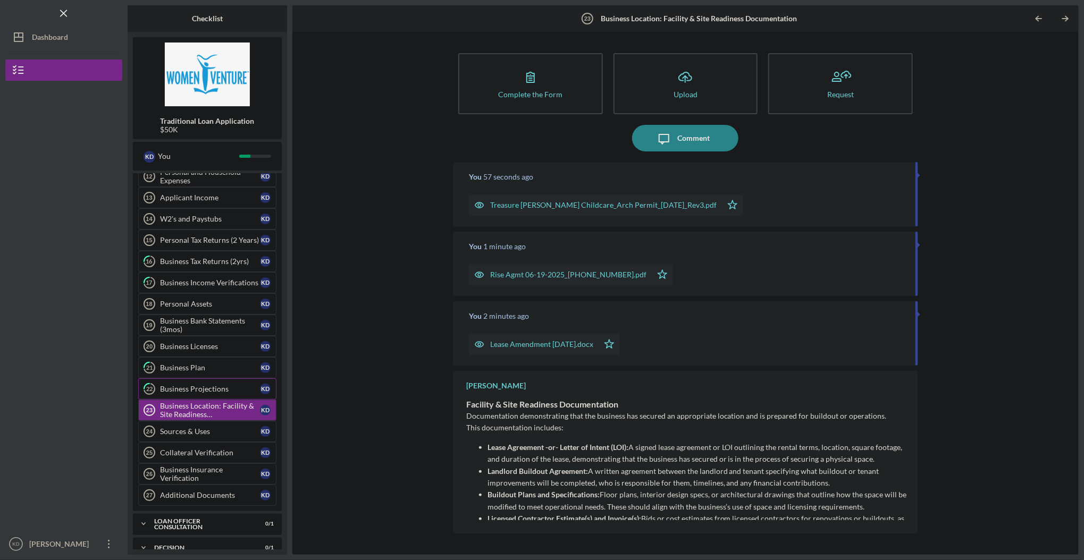
click at [200, 305] on div "Business Projections" at bounding box center [210, 389] width 100 height 9
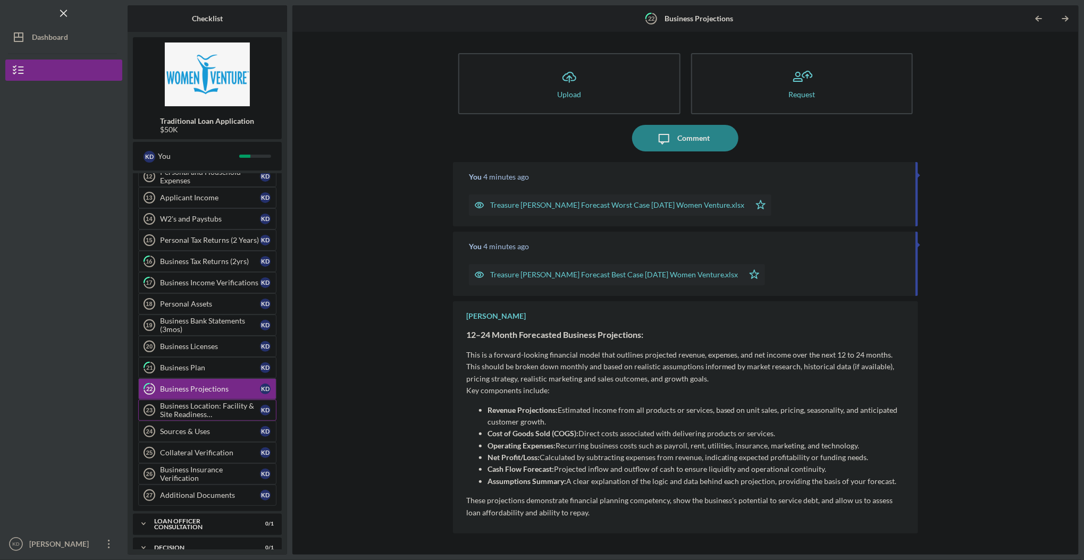
click at [196, 305] on div "Business Location: Facility & Site Readiness Documentation" at bounding box center [210, 410] width 100 height 17
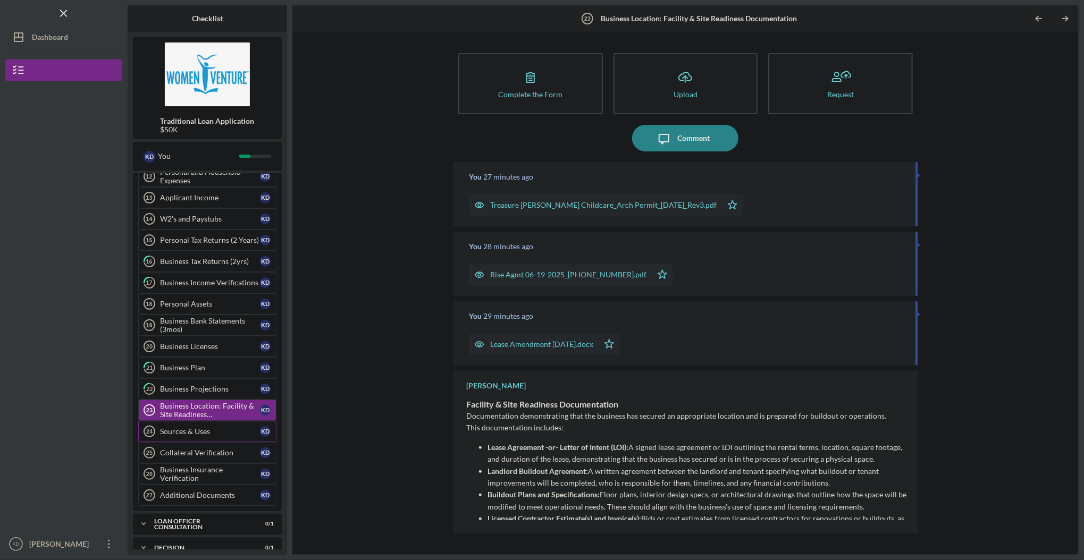
click at [193, 305] on div "Sources & Uses" at bounding box center [210, 431] width 100 height 9
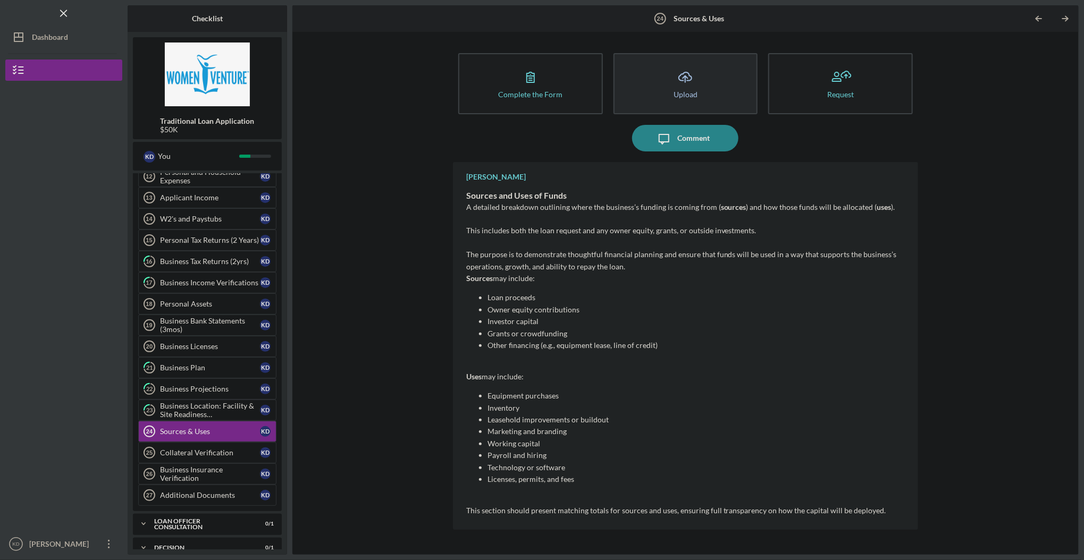
click at [629, 78] on polyline "button" at bounding box center [685, 77] width 5 height 3
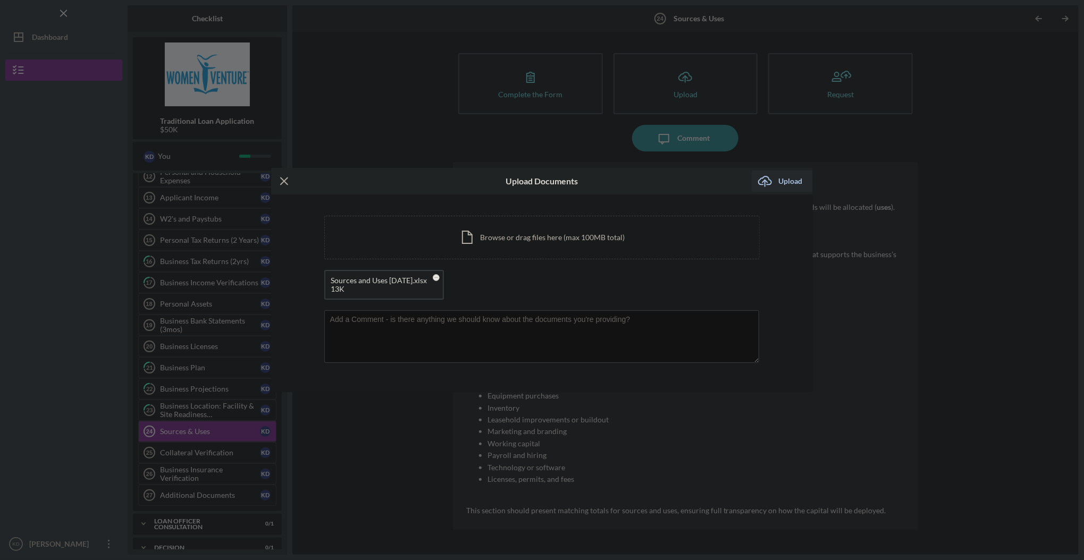
click at [629, 181] on div "Upload" at bounding box center [790, 181] width 24 height 21
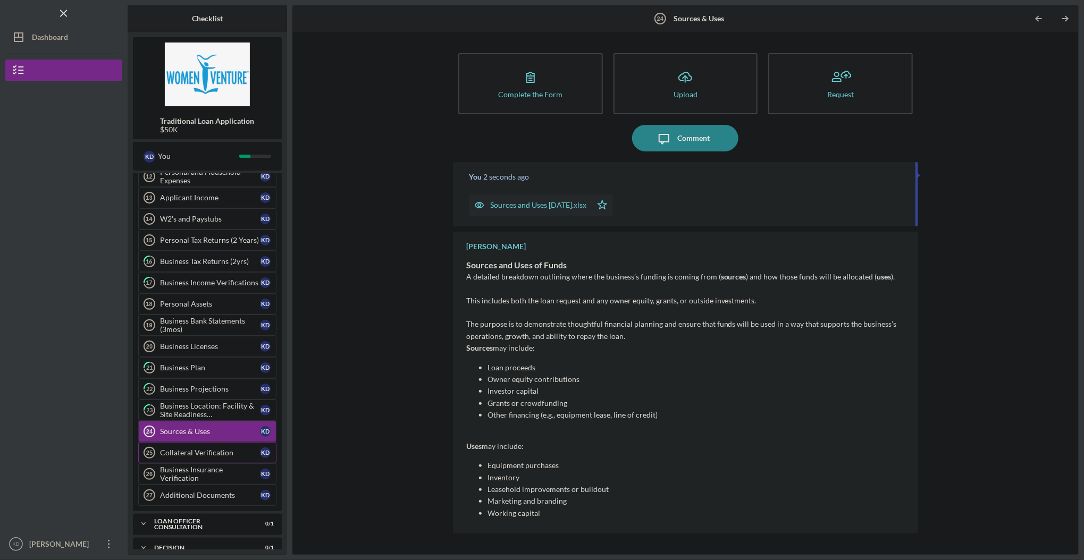
click at [188, 305] on div "Collateral Verification" at bounding box center [210, 453] width 100 height 9
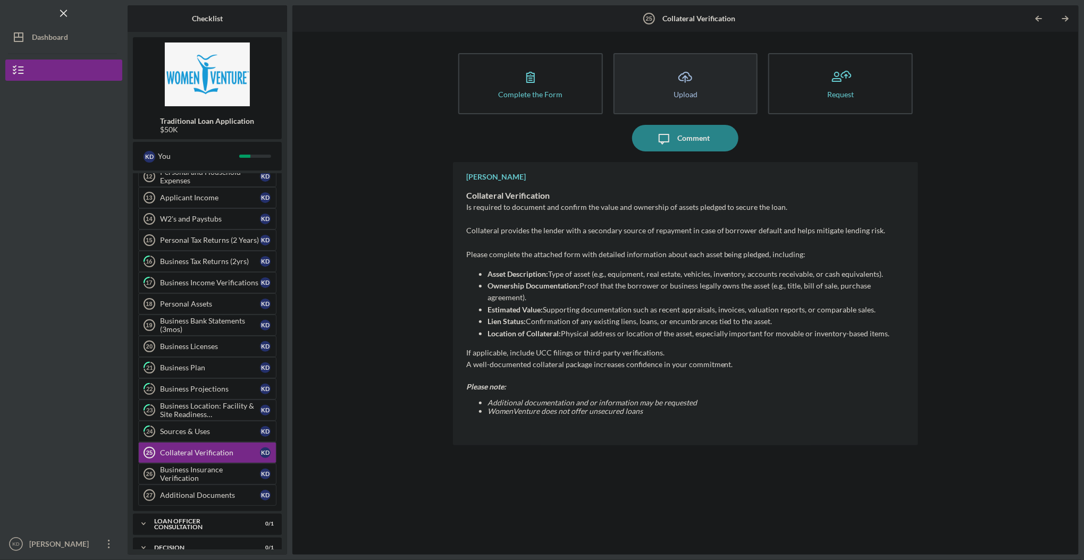
click at [629, 81] on icon "Icon/Upload" at bounding box center [685, 77] width 27 height 27
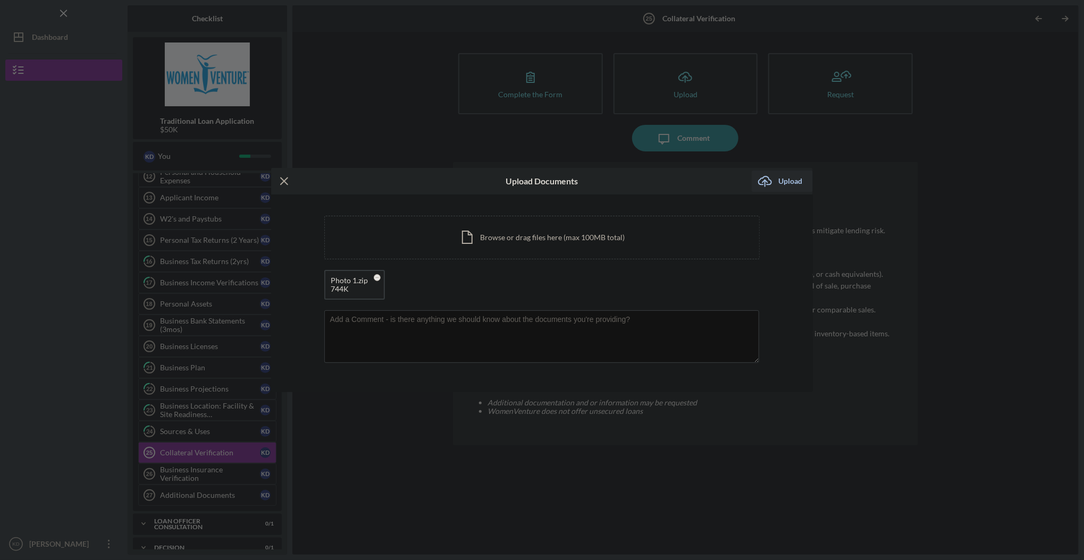
click at [629, 175] on div "Upload" at bounding box center [790, 181] width 24 height 21
drag, startPoint x: 388, startPoint y: 402, endPoint x: 384, endPoint y: 407, distance: 6.0
click at [387, 305] on div "Icon/Menu Close Upload Documents Icon/Upload Upload You're uploading documents …" at bounding box center [542, 280] width 1084 height 560
click at [169, 305] on div "Icon/Menu Close Upload Documents Icon/Upload Upload You're uploading documents …" at bounding box center [542, 280] width 1084 height 560
click at [629, 179] on div "Upload" at bounding box center [790, 181] width 24 height 21
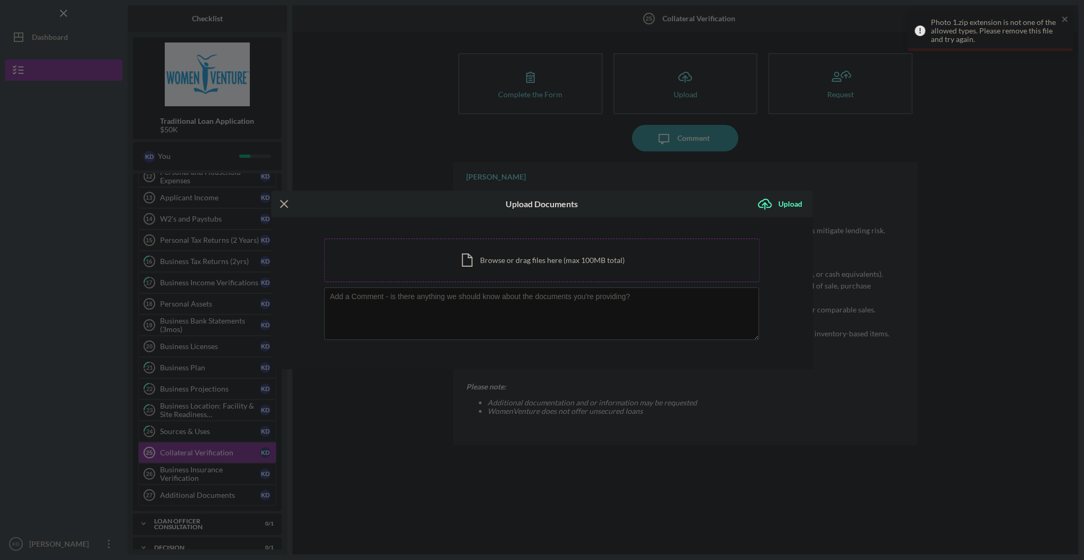
click at [502, 258] on div "Icon/Document Browse or drag files here (max 100MB total) Tap to choose files o…" at bounding box center [542, 261] width 436 height 44
click at [208, 305] on div "Icon/Menu Close Upload Documents Icon/Upload Upload You're uploading documents …" at bounding box center [542, 280] width 1084 height 560
click at [527, 157] on div "Icon/Menu Close Upload Documents Icon/Upload Upload You're uploading documents …" at bounding box center [542, 280] width 1084 height 560
click at [186, 305] on div "Icon/Menu Close Upload Documents Icon/Upload Upload You're uploading documents …" at bounding box center [542, 280] width 1084 height 560
click at [188, 305] on div "Icon/Menu Close Upload Documents Icon/Upload Upload You're uploading documents …" at bounding box center [542, 280] width 1084 height 560
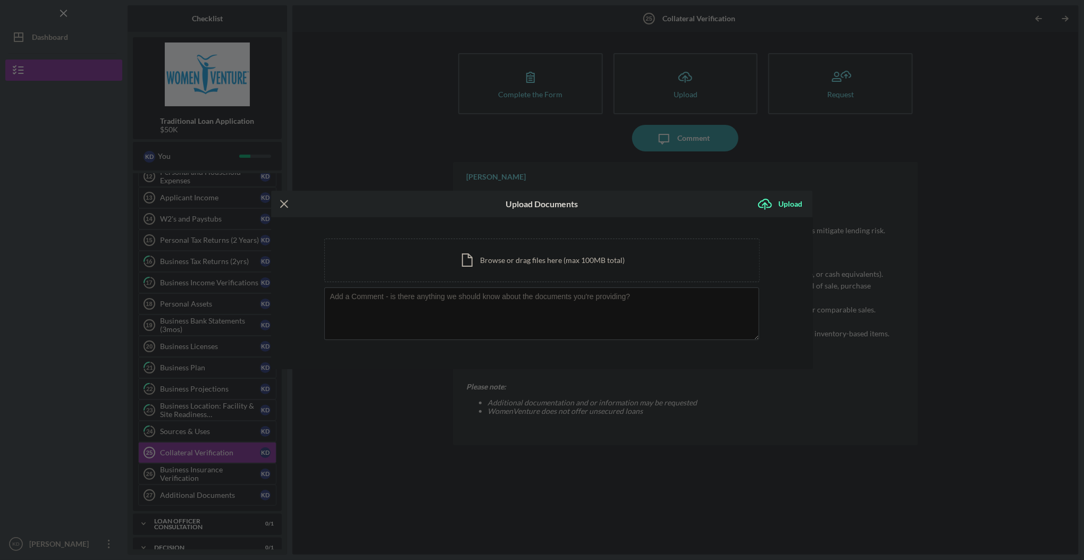
drag, startPoint x: 195, startPoint y: 417, endPoint x: 203, endPoint y: 417, distance: 8.0
click at [197, 305] on div "Icon/Menu Close Upload Documents Icon/Upload Upload You're uploading documents …" at bounding box center [542, 280] width 1084 height 560
drag, startPoint x: 535, startPoint y: 375, endPoint x: 490, endPoint y: 357, distance: 48.5
click at [535, 305] on div "Icon/Menu Close Upload Documents Icon/Upload Upload You're uploading documents …" at bounding box center [542, 280] width 1084 height 560
click at [288, 205] on icon "Icon/Menu Close" at bounding box center [284, 204] width 27 height 27
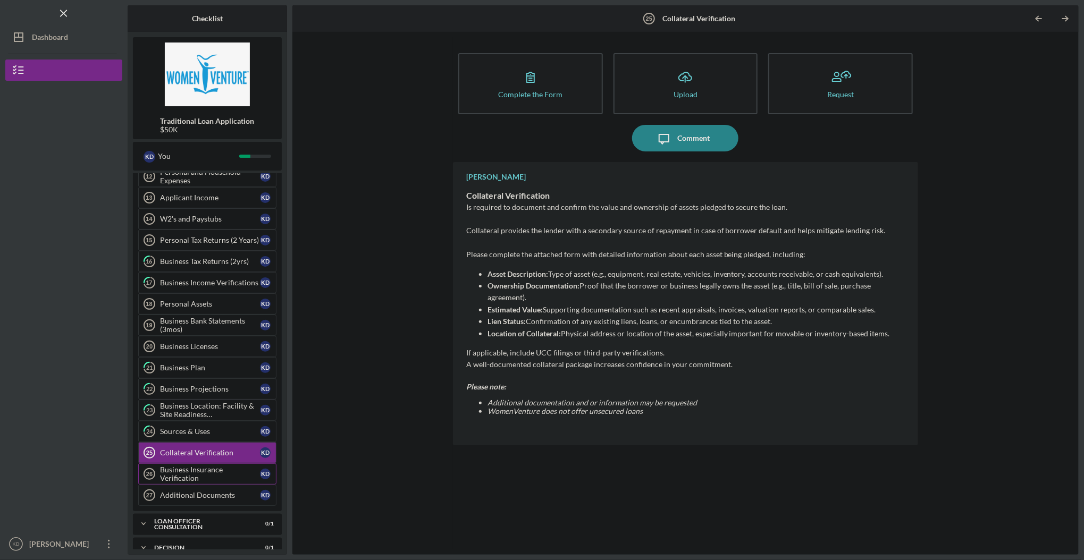
click at [185, 305] on div "Business Insurance Verification" at bounding box center [210, 474] width 100 height 17
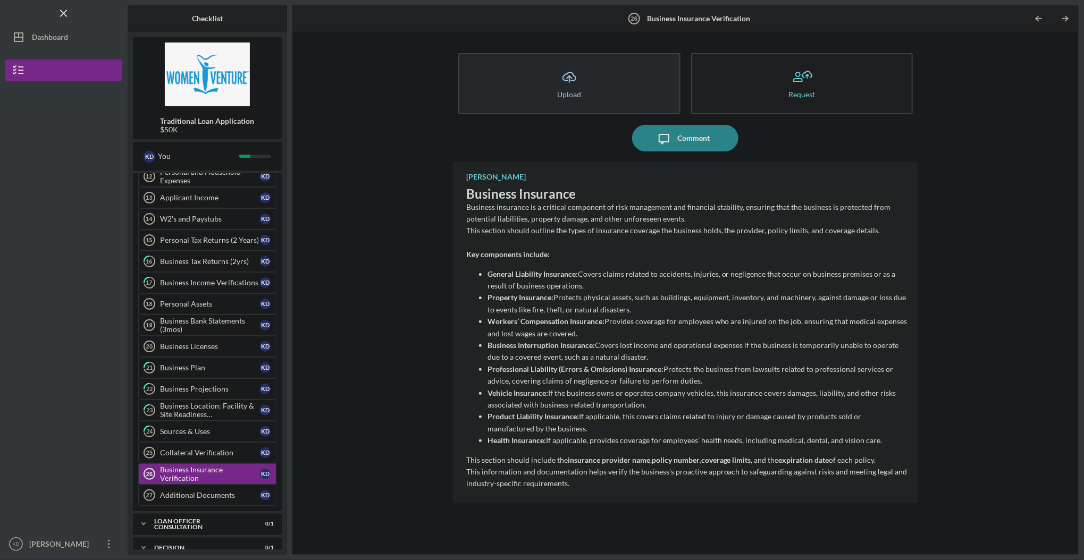
click at [576, 83] on icon "Icon/Upload" at bounding box center [569, 77] width 27 height 27
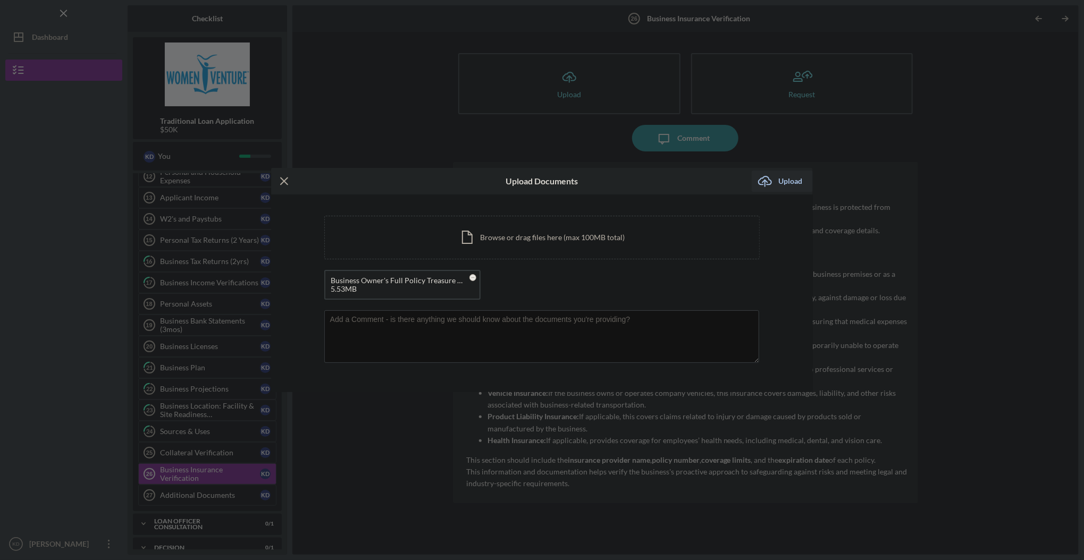
click at [629, 181] on div "Upload" at bounding box center [790, 181] width 24 height 21
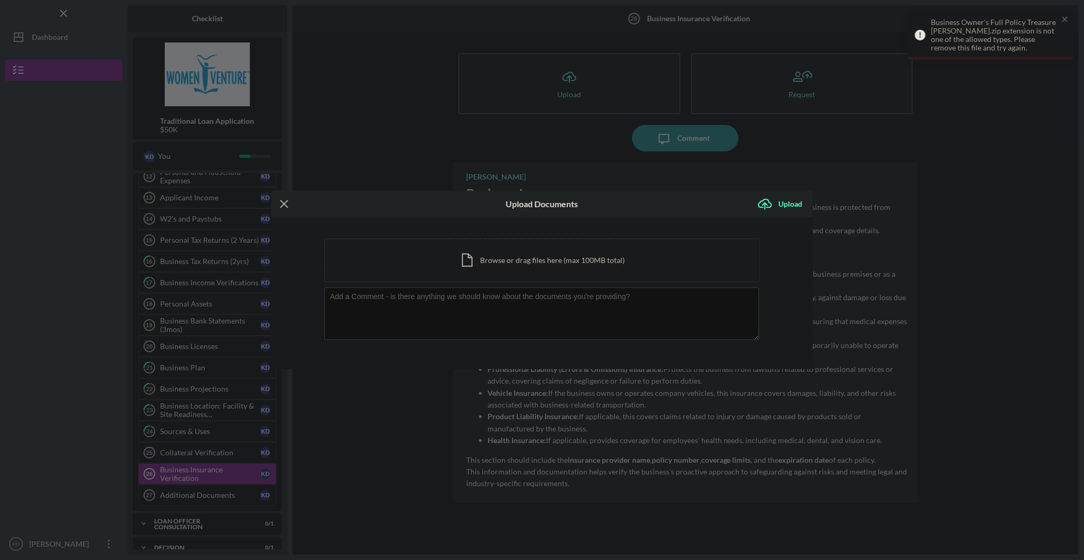
click at [343, 305] on div "You're uploading documents related to Business Insurance Verification . Icon/Do…" at bounding box center [542, 293] width 542 height 152
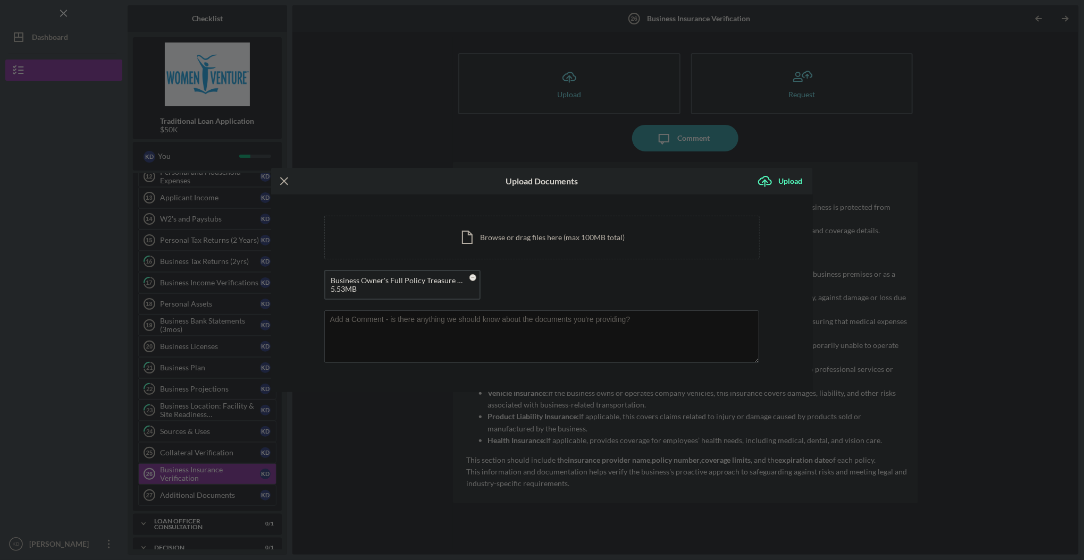
click at [525, 179] on h6 "Upload Documents" at bounding box center [541, 181] width 72 height 10
click at [629, 182] on div "Upload" at bounding box center [790, 181] width 24 height 21
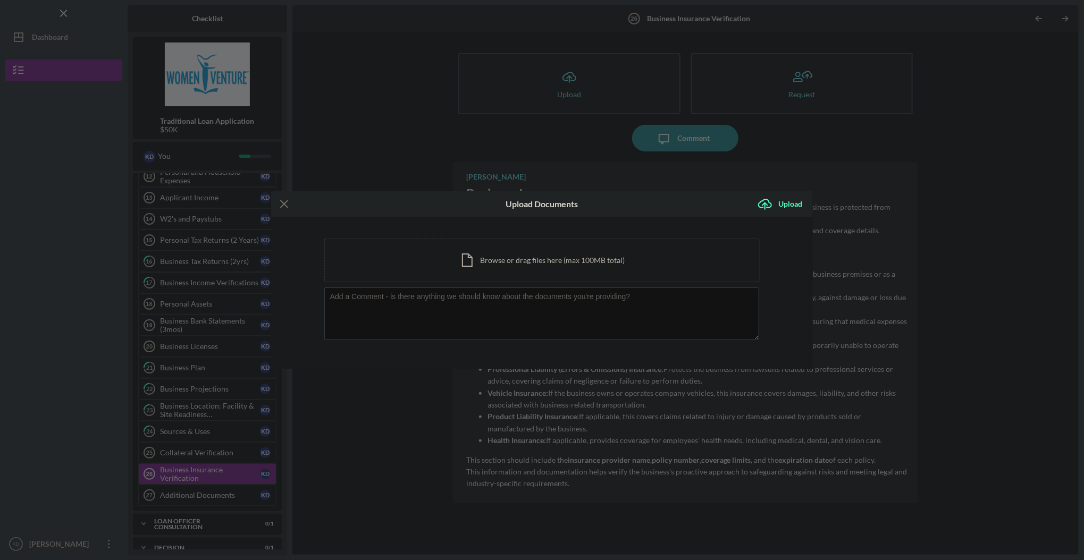
click at [284, 204] on line at bounding box center [284, 204] width 7 height 7
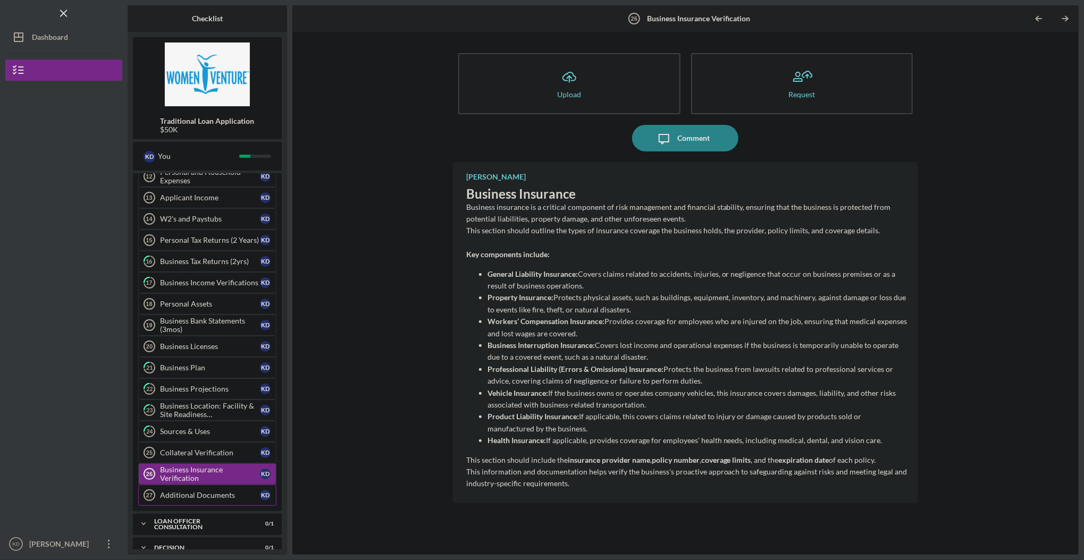
click at [196, 305] on div "Additional Documents" at bounding box center [210, 495] width 100 height 9
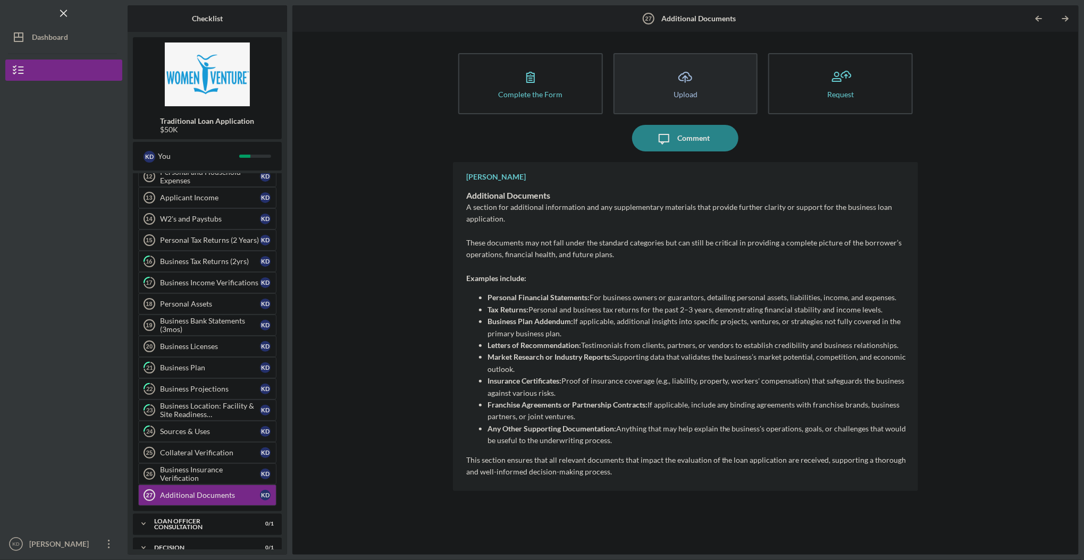
click at [629, 77] on icon "Icon/Upload" at bounding box center [685, 77] width 27 height 27
